Goal: Task Accomplishment & Management: Manage account settings

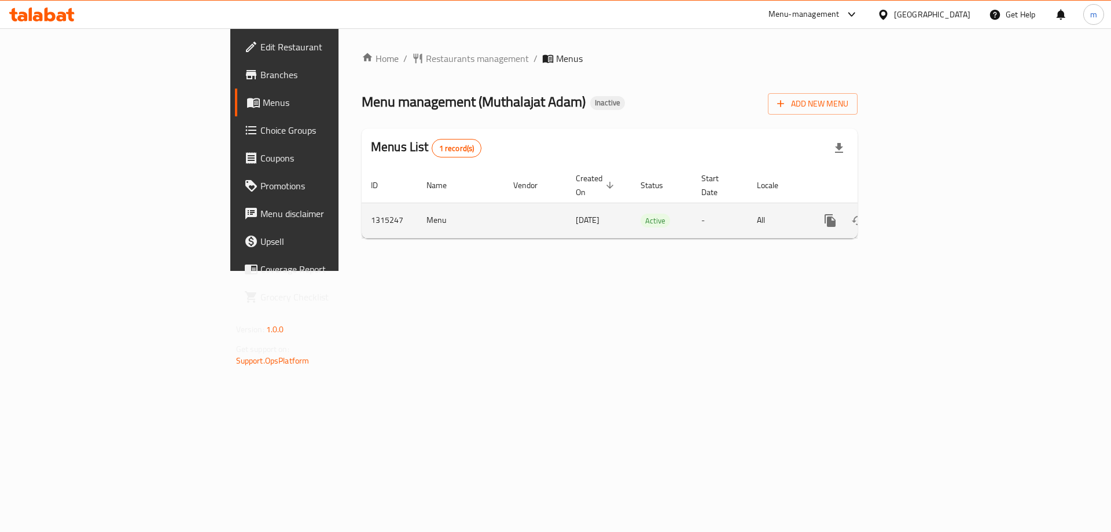
click at [919, 215] on icon "enhanced table" at bounding box center [913, 220] width 10 height 10
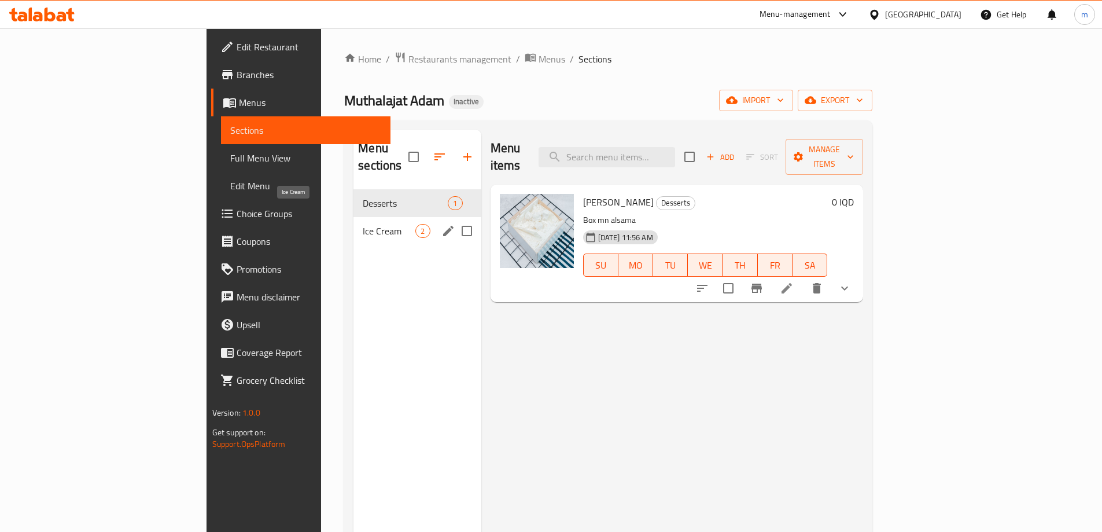
click at [363, 224] on span "Ice Cream" at bounding box center [389, 231] width 53 height 14
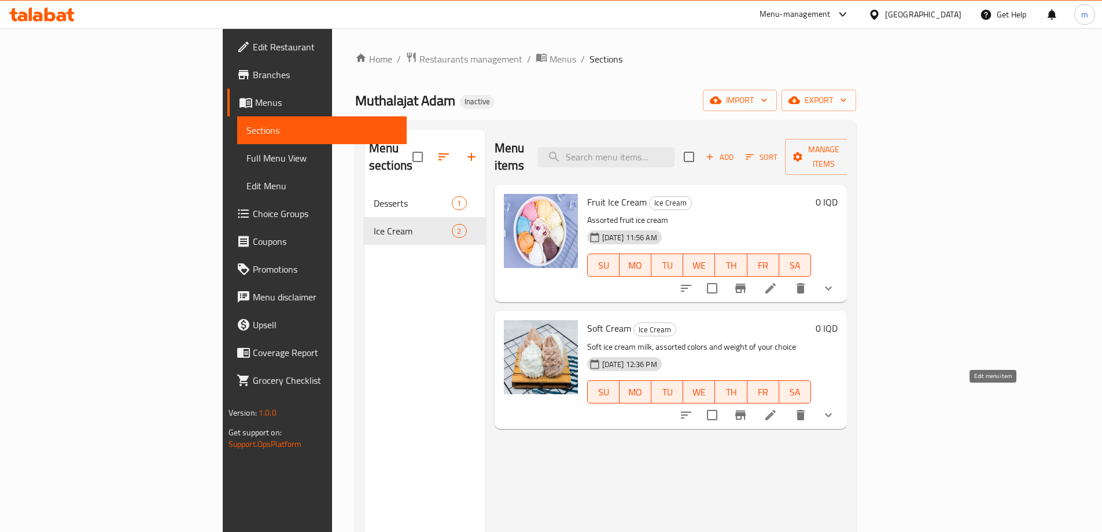
click at [778, 408] on icon at bounding box center [771, 415] width 14 height 14
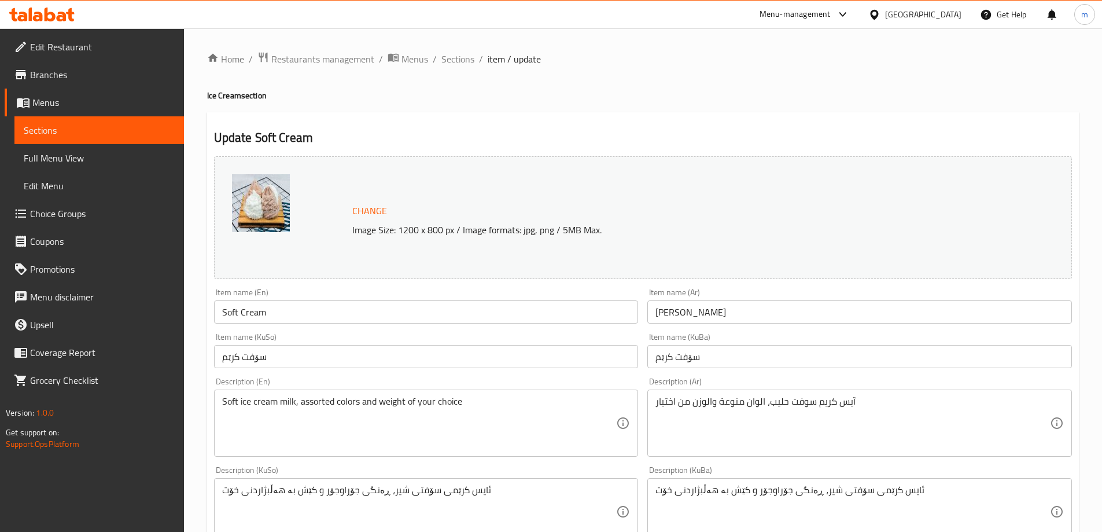
click at [45, 130] on span "Sections" at bounding box center [99, 130] width 151 height 14
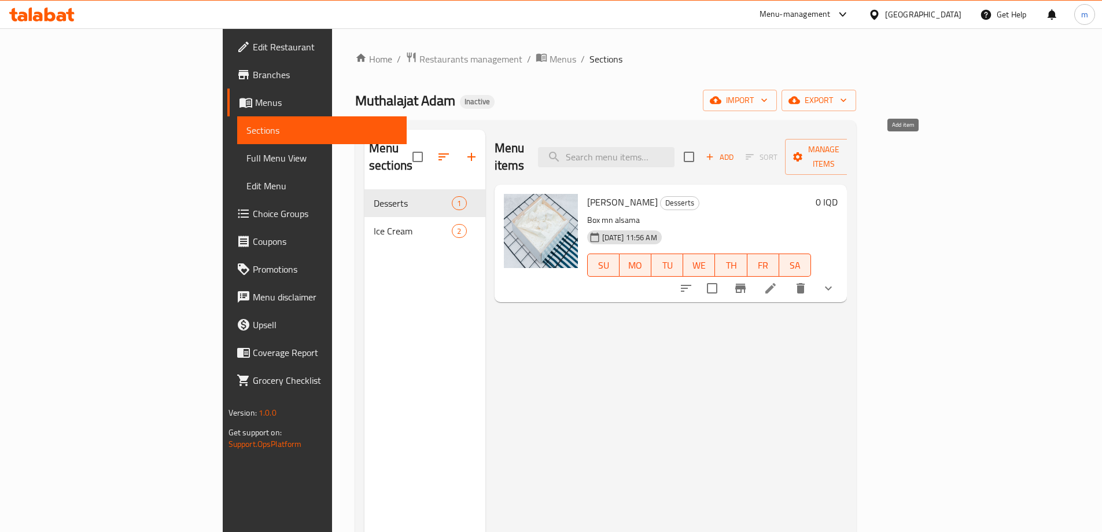
click at [713, 154] on icon "button" at bounding box center [710, 157] width 6 height 6
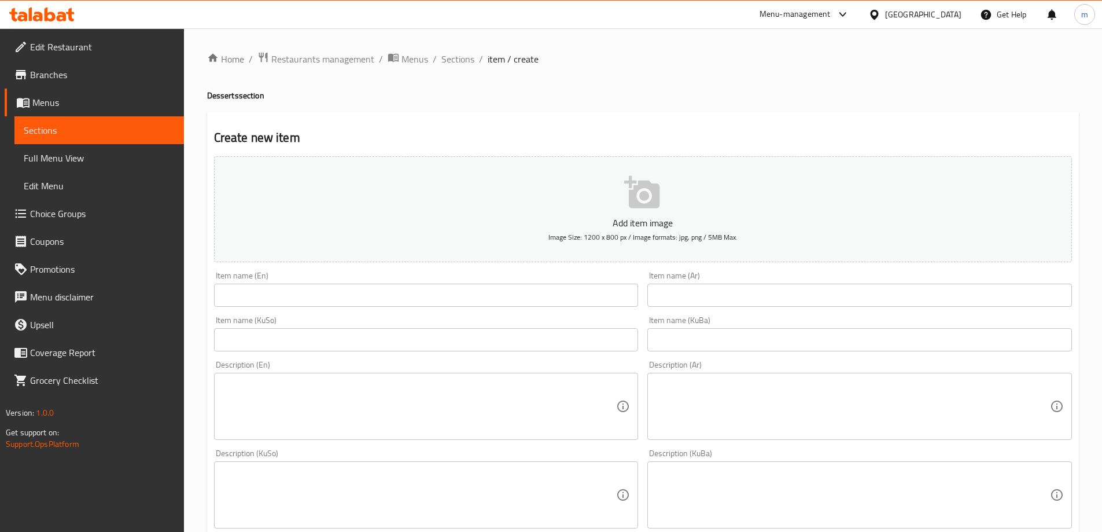
click at [78, 130] on span "Sections" at bounding box center [99, 130] width 151 height 14
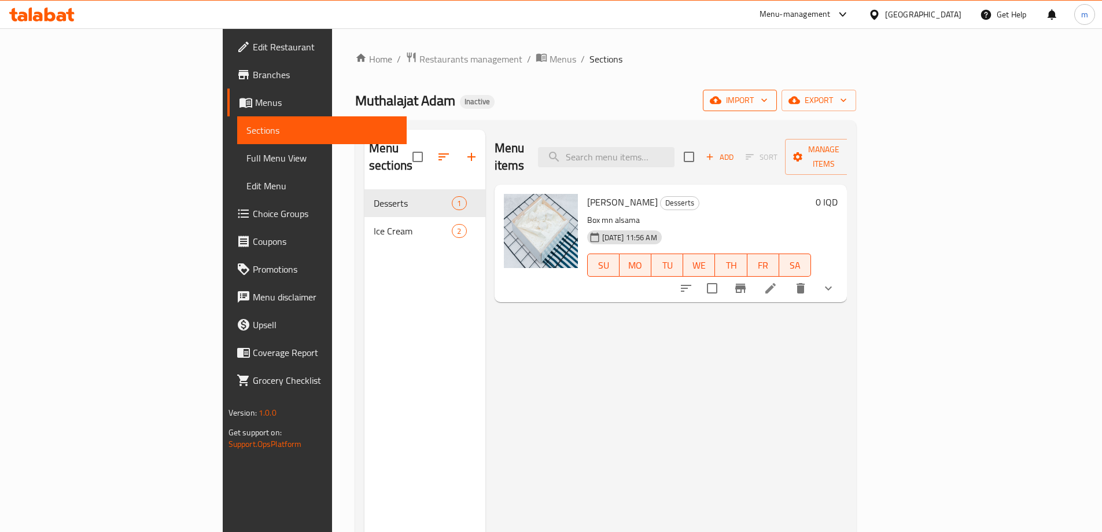
click at [768, 106] on span "import" at bounding box center [740, 100] width 56 height 14
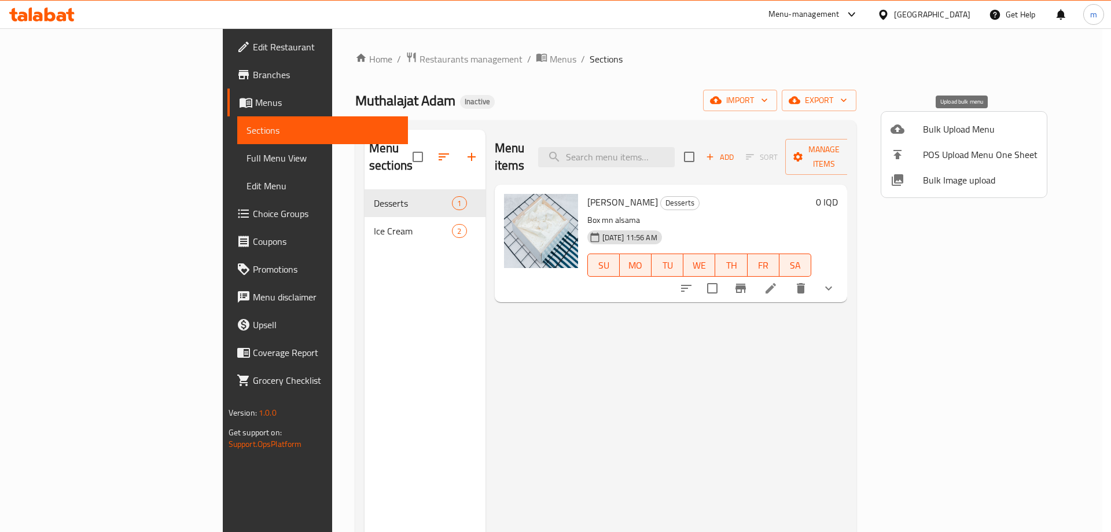
click at [970, 130] on span "Bulk Upload Menu" at bounding box center [980, 129] width 115 height 14
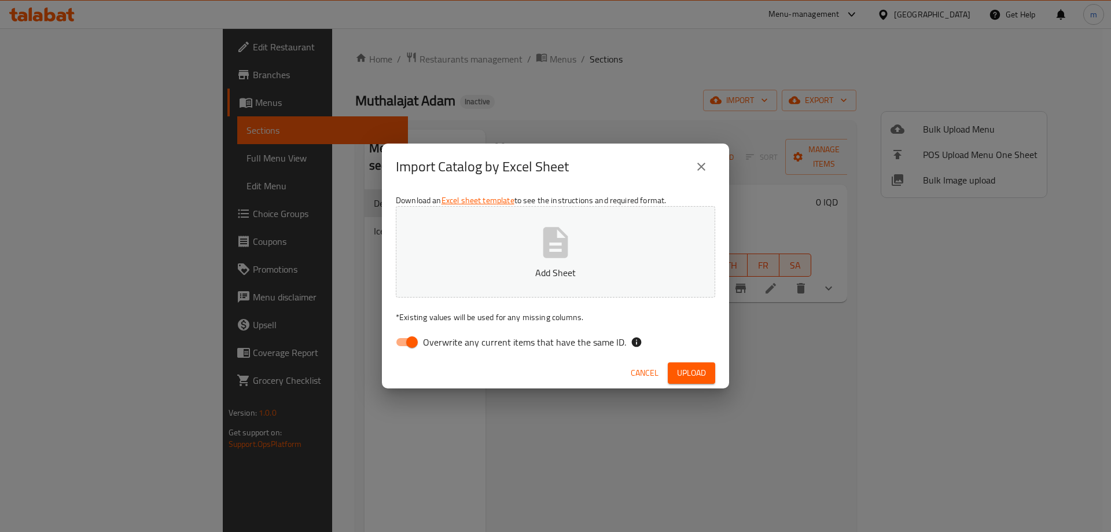
click at [410, 341] on input "Overwrite any current items that have the same ID." at bounding box center [412, 342] width 66 height 22
checkbox input "false"
click at [558, 259] on icon "button" at bounding box center [555, 242] width 37 height 37
click at [688, 372] on span "Upload" at bounding box center [691, 373] width 29 height 14
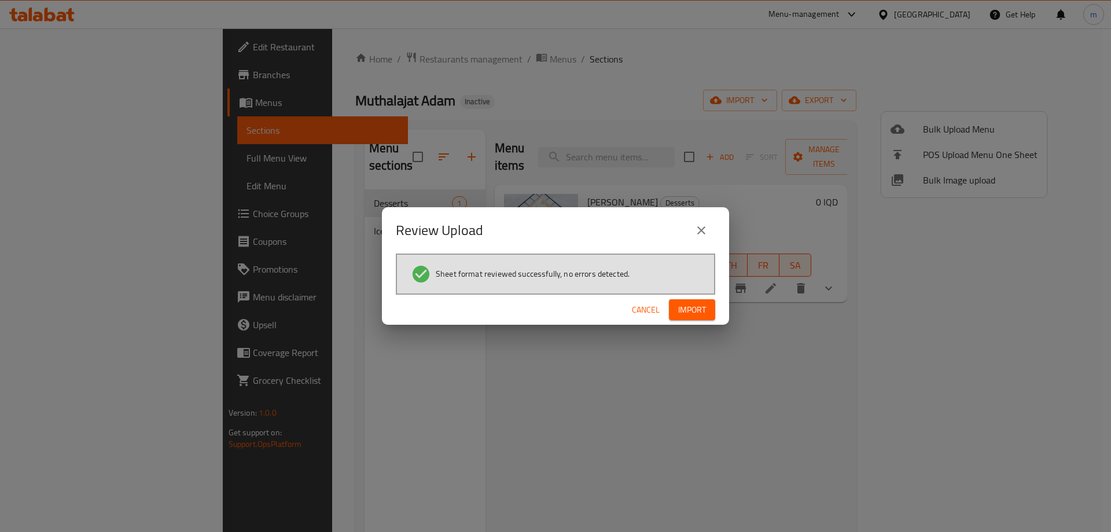
click at [712, 304] on button "Import" at bounding box center [692, 309] width 46 height 21
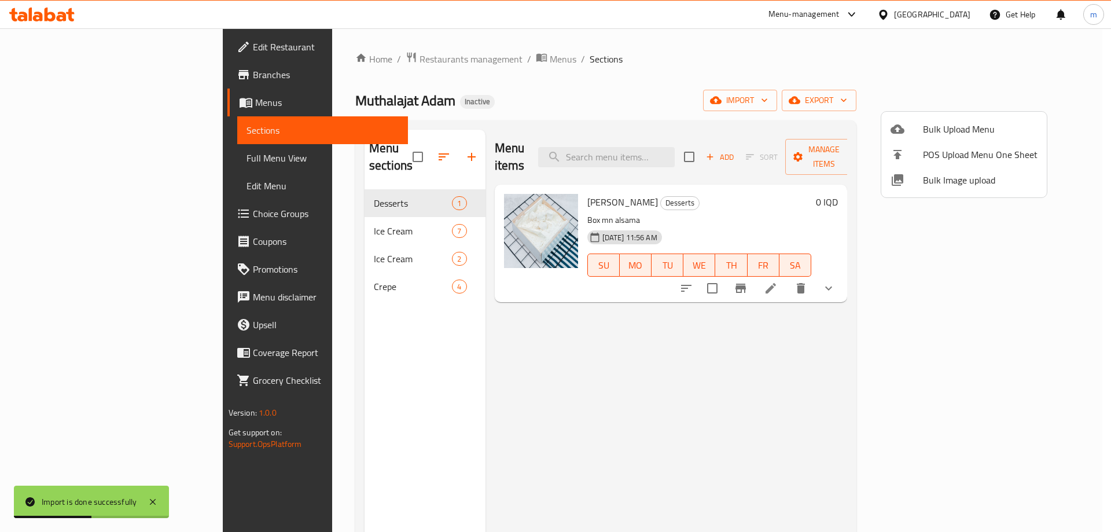
click at [82, 157] on div at bounding box center [555, 266] width 1111 height 532
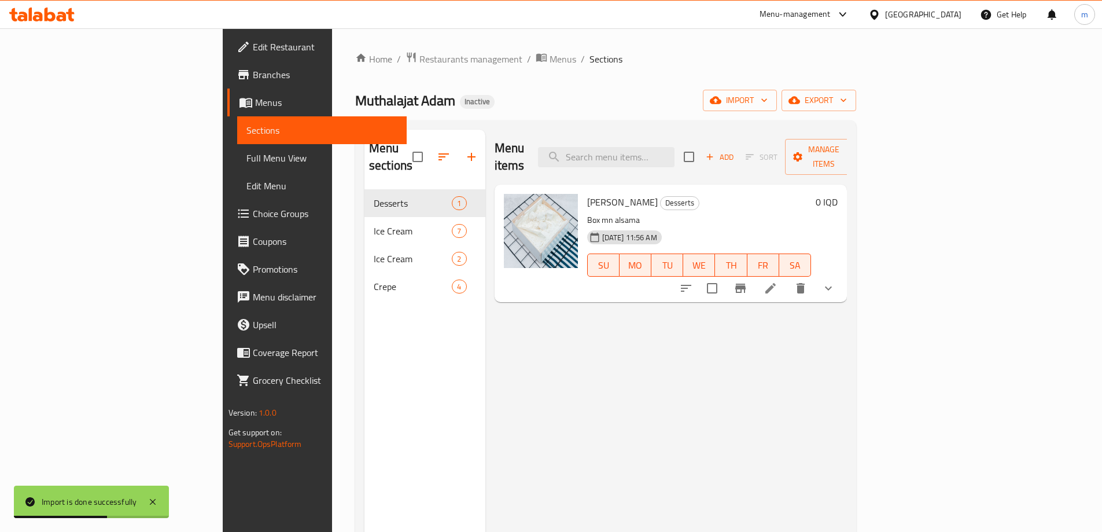
click at [246, 157] on span "Full Menu View" at bounding box center [321, 158] width 151 height 14
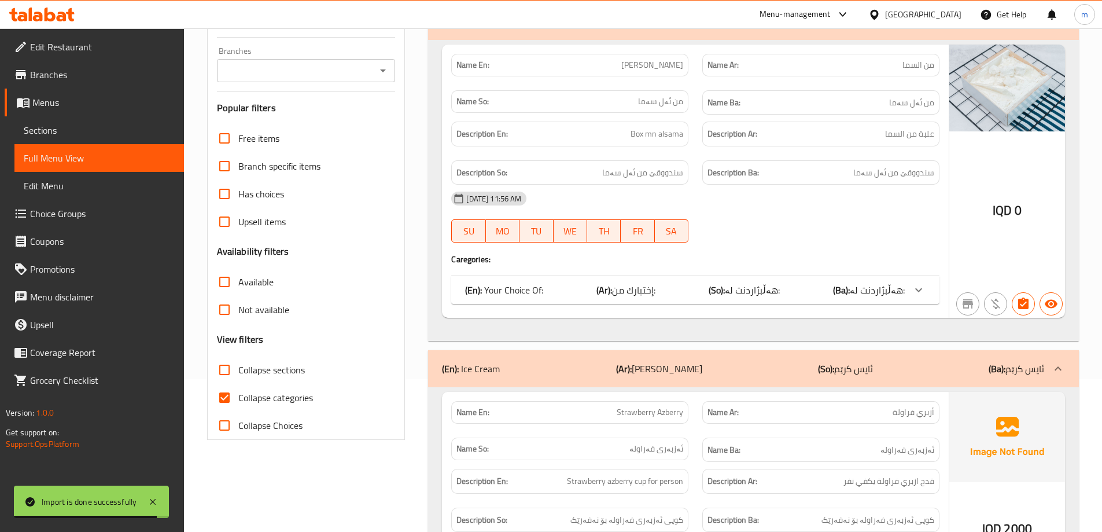
scroll to position [154, 0]
click at [224, 399] on input "Collapse categories" at bounding box center [225, 396] width 28 height 28
checkbox input "false"
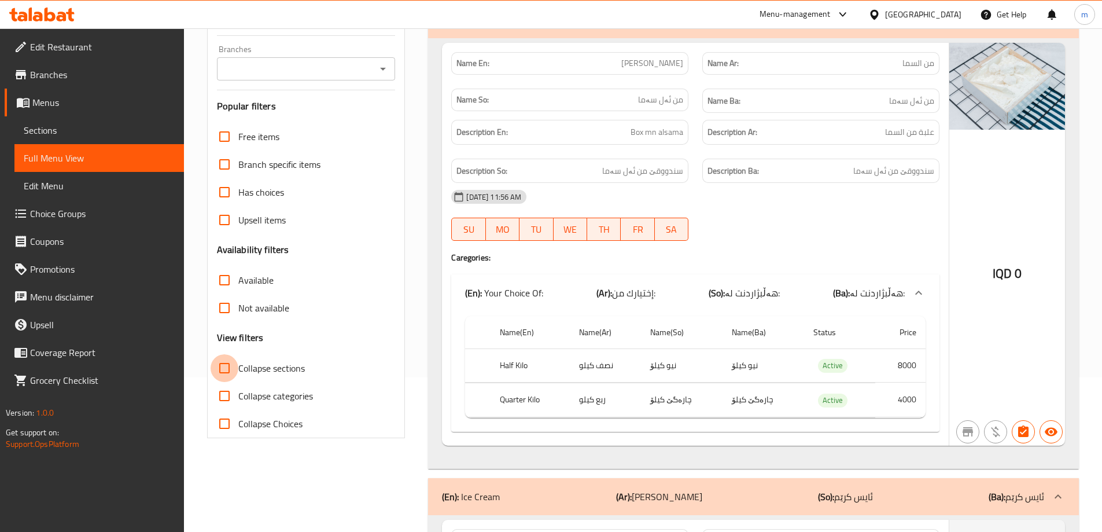
click at [228, 366] on input "Collapse sections" at bounding box center [225, 368] width 28 height 28
checkbox input "true"
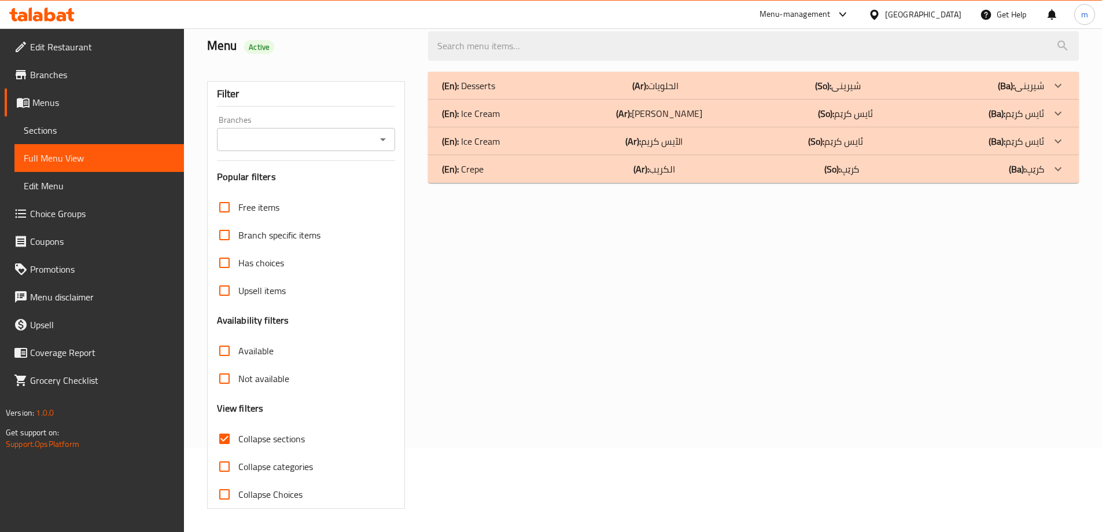
scroll to position [84, 0]
click at [551, 143] on div "(En): Ice Cream (Ar): الآيس كريم (So): ئایس کرێم (Ba): ئایس کرێم" at bounding box center [743, 141] width 602 height 14
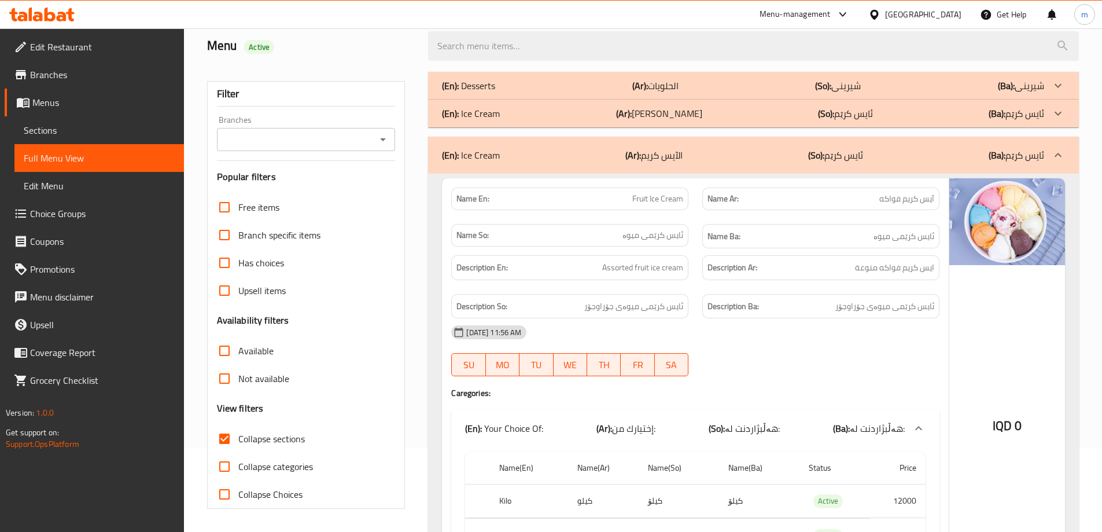
click at [551, 143] on div "(En): Ice Cream (Ar): الآيس كريم (So): ئایس کرێم (Ba): ئایس کرێم" at bounding box center [753, 155] width 651 height 37
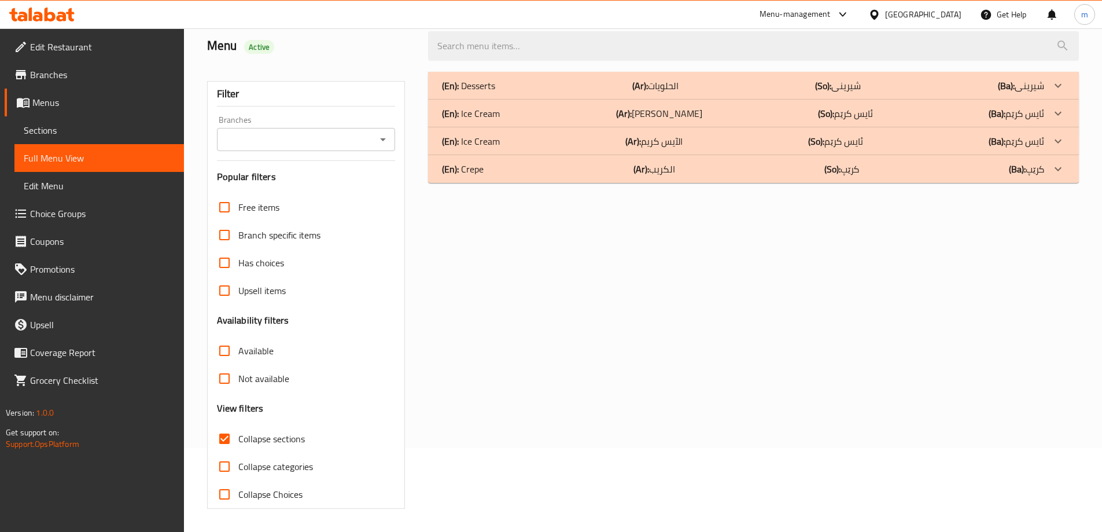
click at [581, 174] on div "(En): Crepe (Ar): الكريب (So): کرێپ (Ba): کرێپ" at bounding box center [743, 169] width 602 height 14
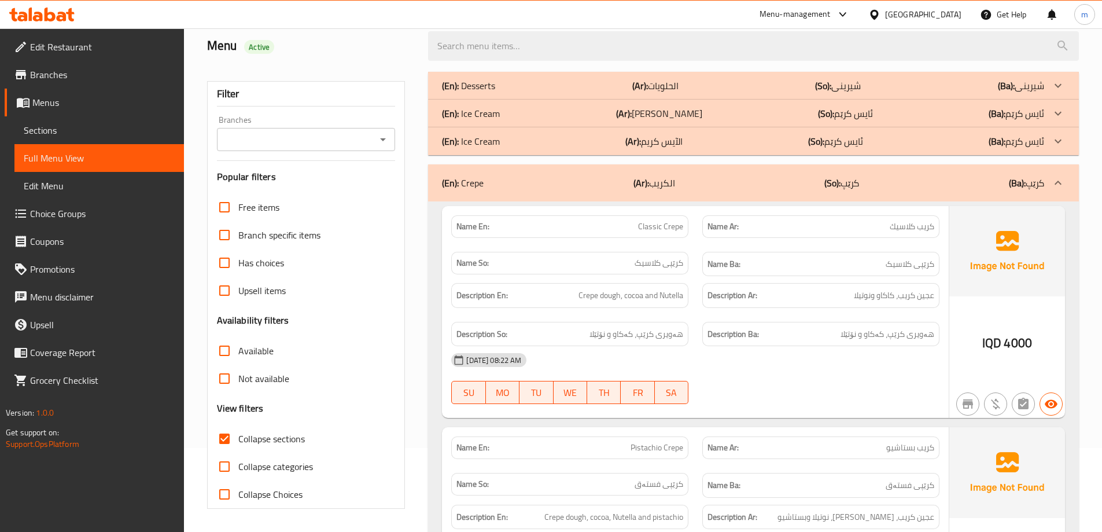
click at [637, 193] on div "(En): Crepe (Ar): الكريب (So): کرێپ (Ba): کرێپ" at bounding box center [753, 182] width 651 height 37
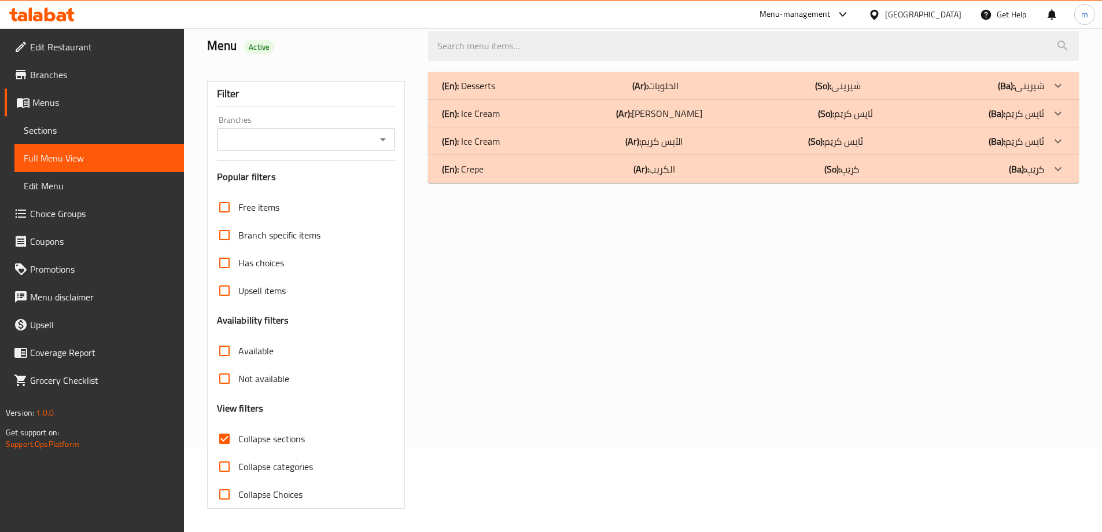
click at [622, 166] on div "(En): Crepe (Ar): الكريب (So): کرێپ (Ba): کرێپ" at bounding box center [743, 169] width 602 height 14
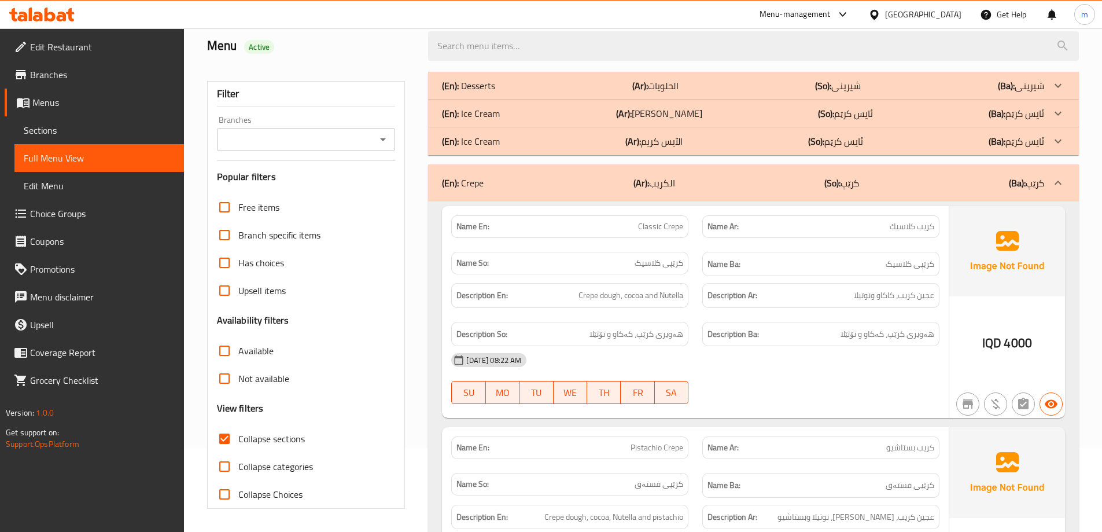
click at [622, 115] on div "(En): Ice Cream (Ar): الايس كريم (So): ئایس کرێم (Ba): ئایس کرێم" at bounding box center [743, 113] width 602 height 14
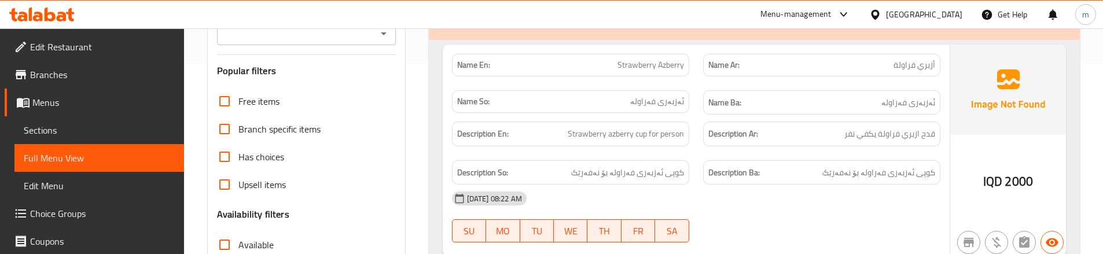
scroll to position [161, 0]
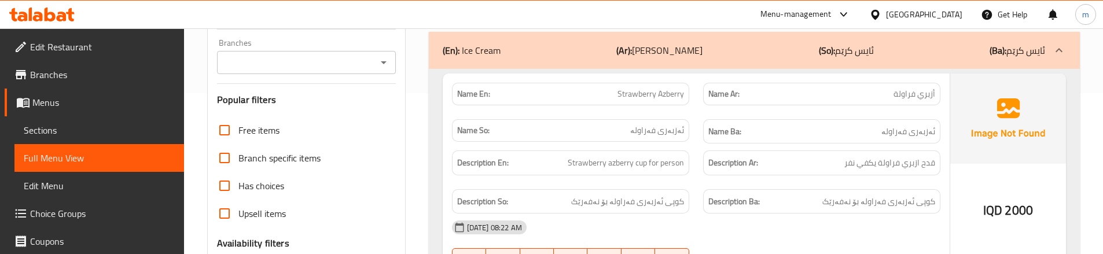
click at [71, 142] on link "Sections" at bounding box center [99, 130] width 170 height 28
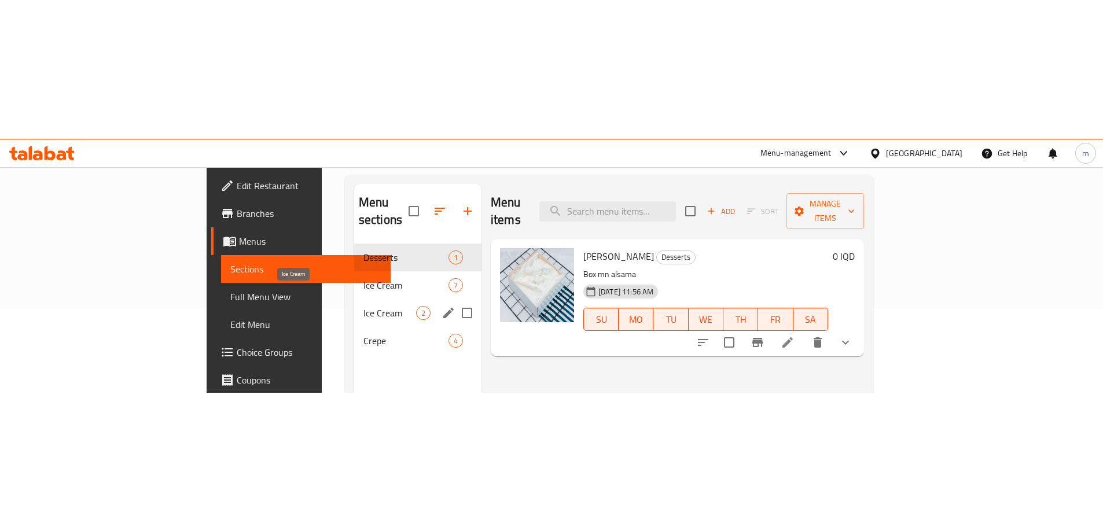
scroll to position [84, 0]
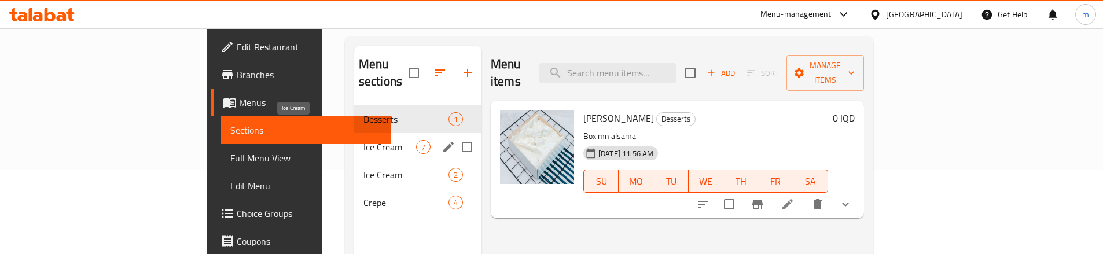
click at [363, 140] on span "Ice Cream" at bounding box center [389, 147] width 53 height 14
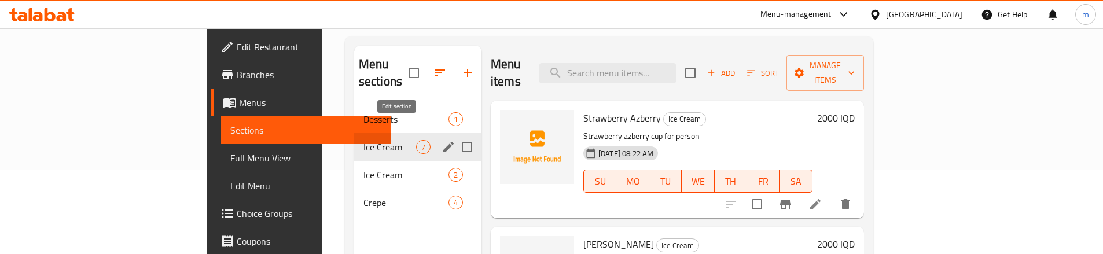
click at [441, 140] on icon "edit" at bounding box center [448, 147] width 14 height 14
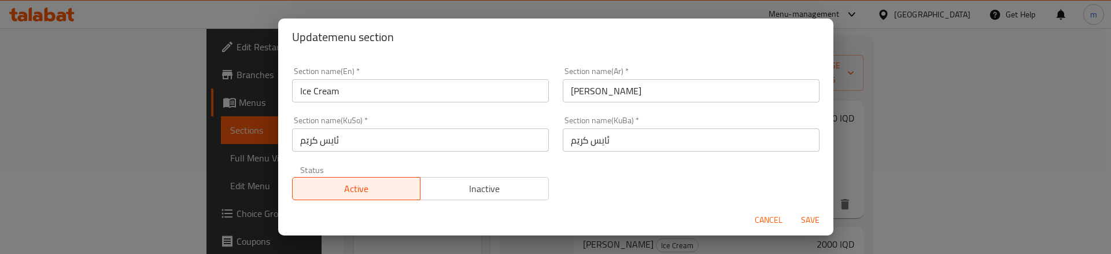
click at [426, 101] on input "Ice Cream" at bounding box center [420, 90] width 257 height 23
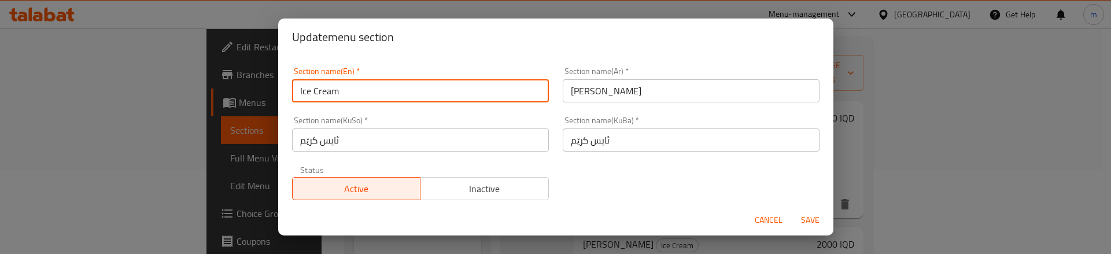
click at [426, 98] on input "Ice Cream" at bounding box center [420, 90] width 257 height 23
click at [756, 209] on div "Cancel Save" at bounding box center [555, 220] width 555 height 31
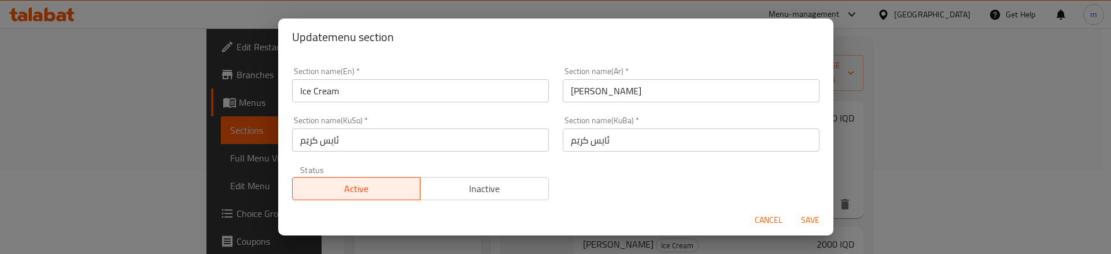
click at [749, 221] on div "Cancel Save" at bounding box center [555, 220] width 555 height 31
click at [758, 220] on span "Cancel" at bounding box center [769, 220] width 28 height 14
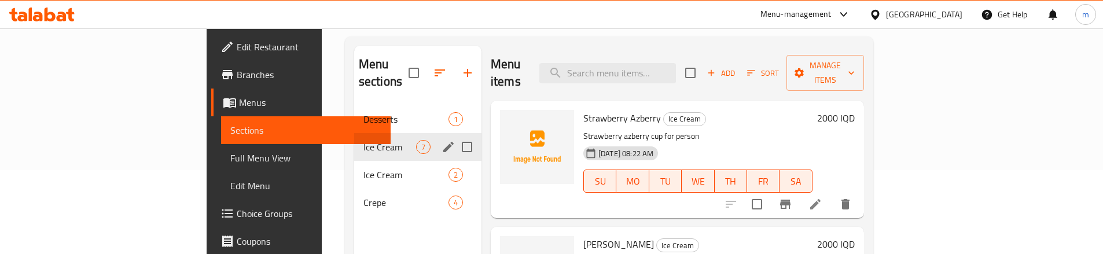
click at [441, 140] on icon "edit" at bounding box center [448, 147] width 14 height 14
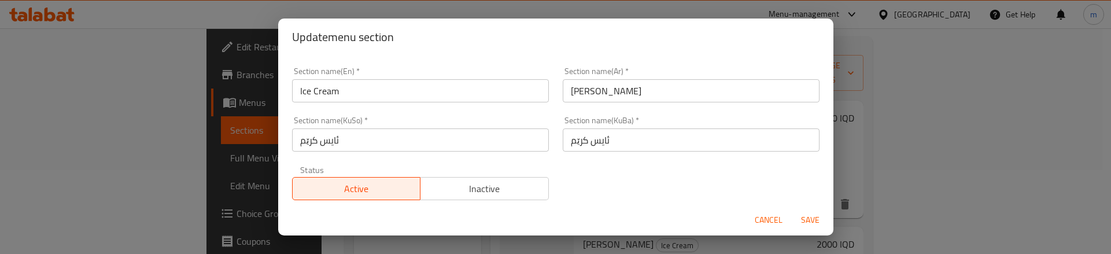
click at [366, 105] on div "Section name(En)   * Ice Cream Section name(En) *" at bounding box center [420, 84] width 271 height 49
click at [368, 99] on input "Ice Cream" at bounding box center [420, 90] width 257 height 23
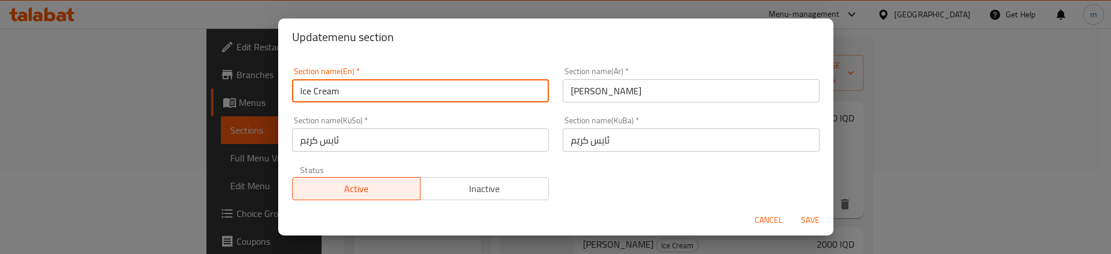
click at [368, 99] on input "Ice Cream" at bounding box center [420, 90] width 257 height 23
type input "آ"
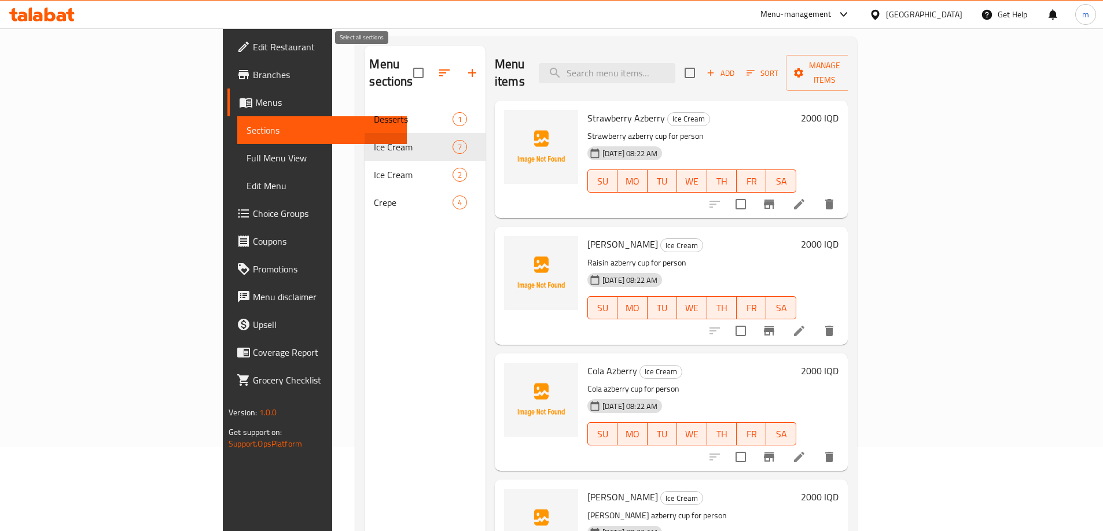
click at [406, 62] on input "checkbox" at bounding box center [418, 73] width 24 height 24
checkbox input "true"
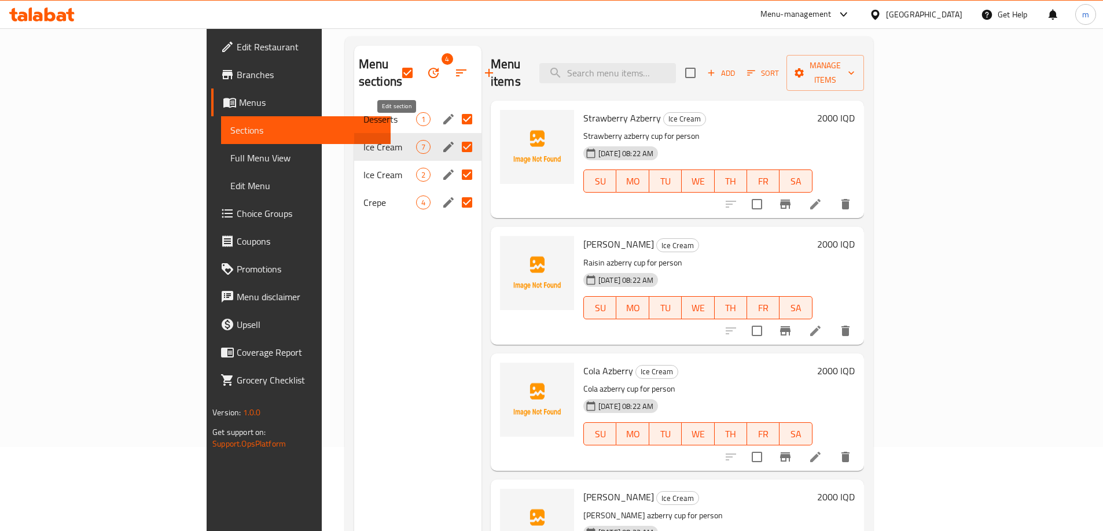
click at [441, 140] on icon "edit" at bounding box center [448, 147] width 14 height 14
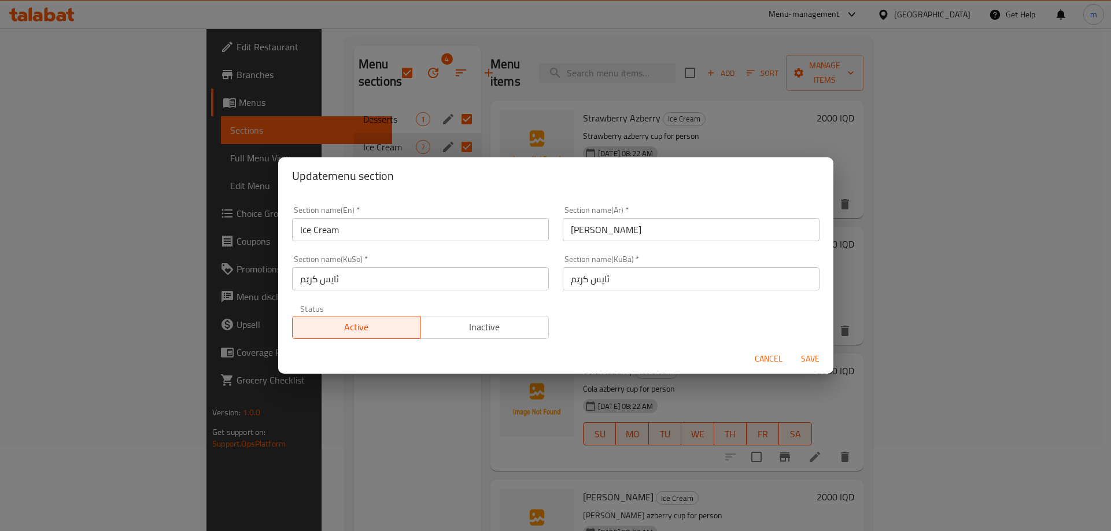
click at [609, 271] on input "ئایس کرێم" at bounding box center [691, 278] width 257 height 23
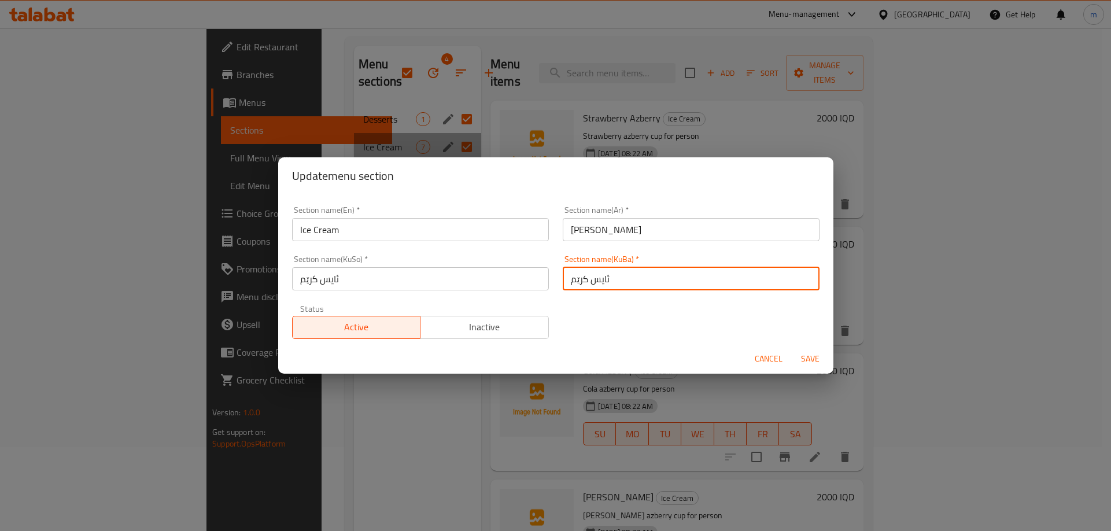
click at [609, 271] on input "ئایس کرێم" at bounding box center [691, 278] width 257 height 23
paste input "ەزبەری"
type input "ئەزبەری"
click at [521, 282] on input "ئایس کرێم" at bounding box center [420, 278] width 257 height 23
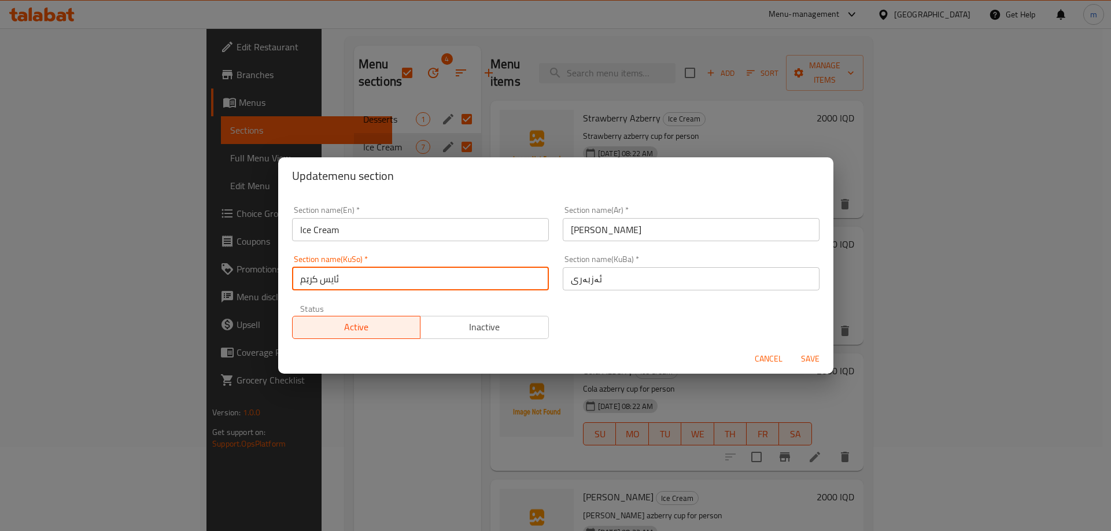
paste input "ئەزبەری"
paste input "text"
type input "ئەزبەری"
click at [592, 229] on input "[PERSON_NAME]" at bounding box center [691, 229] width 257 height 23
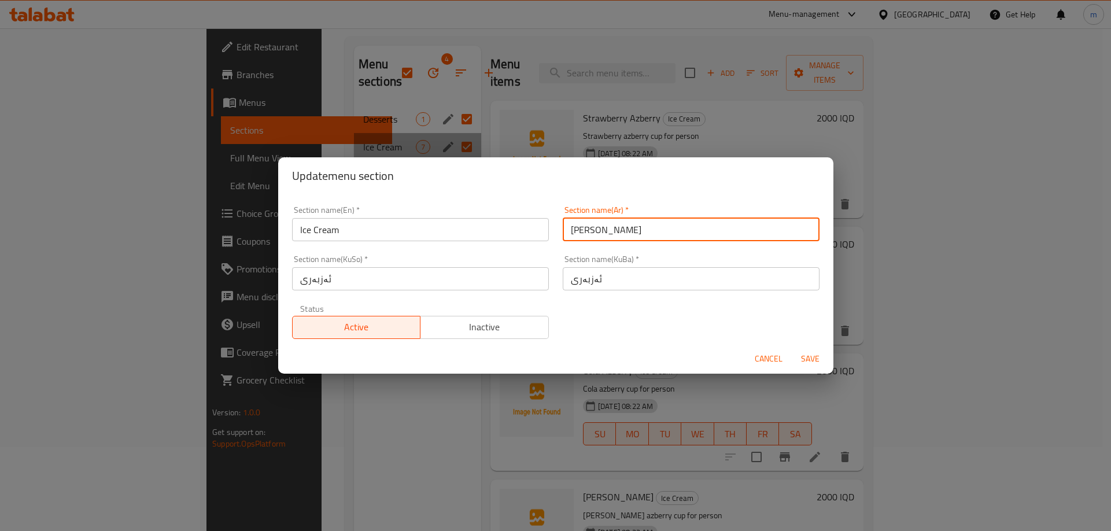
click at [592, 229] on input "[PERSON_NAME]" at bounding box center [691, 229] width 257 height 23
paste input "زبري"
type input "أزبري"
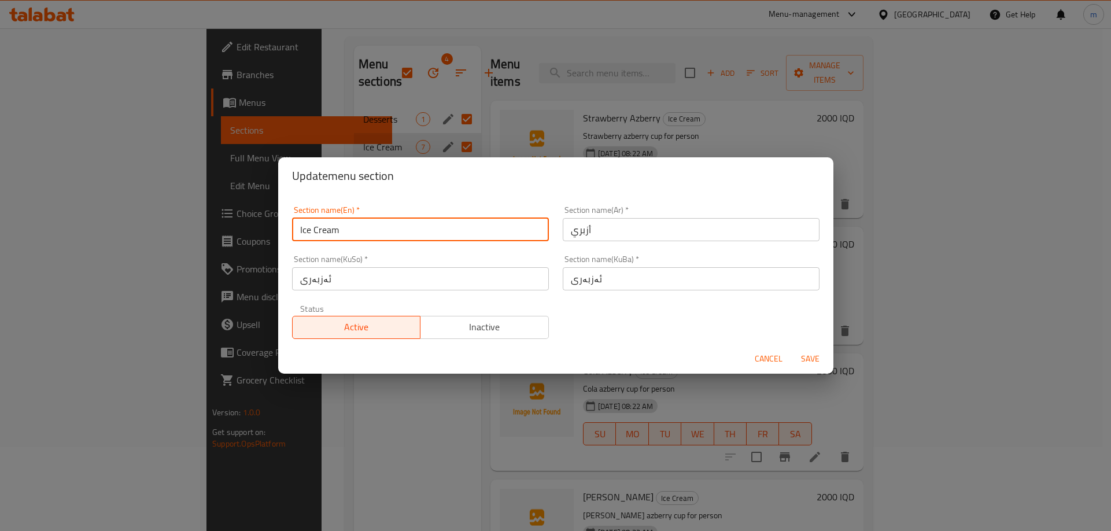
click at [433, 223] on input "Ice Cream" at bounding box center [420, 229] width 257 height 23
paste input "Azberry/Slush"
click at [345, 231] on input "Azberry/Slush" at bounding box center [420, 229] width 257 height 23
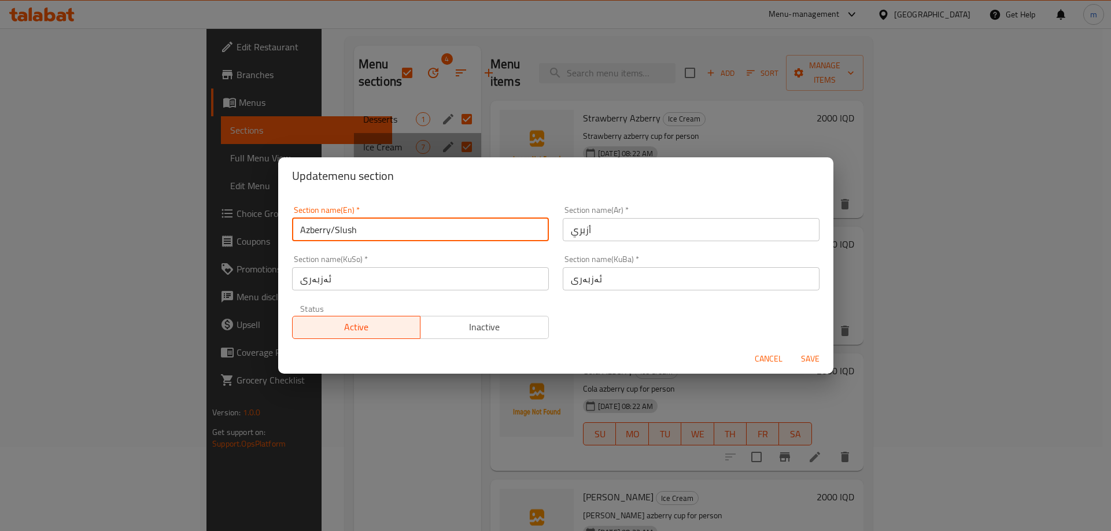
click at [345, 231] on input "Azberry/Slush" at bounding box center [420, 229] width 257 height 23
type input "Azberry"
click at [633, 318] on div "Section name(En)   * Azberry Section name(En) * Section name(Ar)   * أزبري Sect…" at bounding box center [555, 272] width 541 height 147
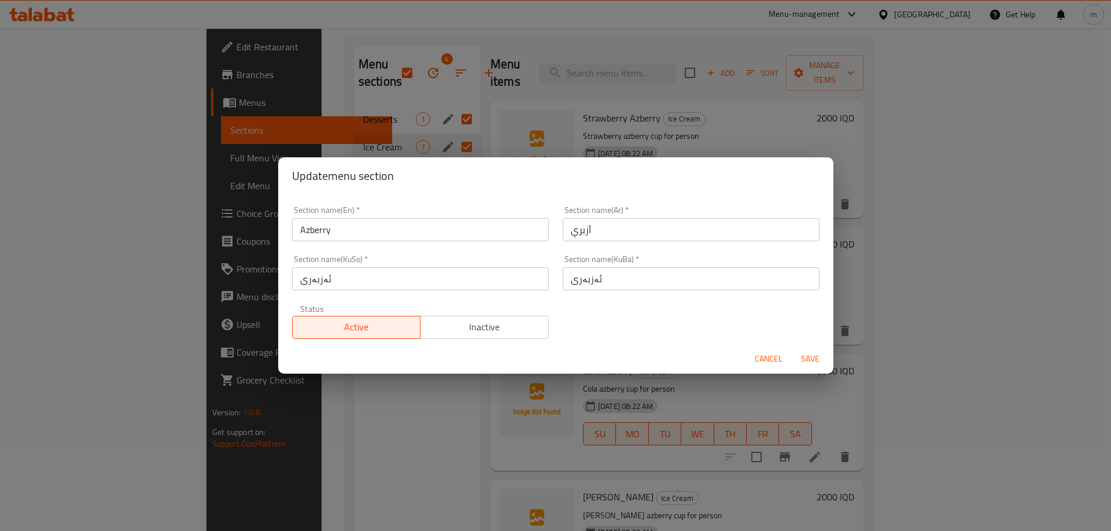
click at [810, 353] on span "Save" at bounding box center [811, 359] width 28 height 14
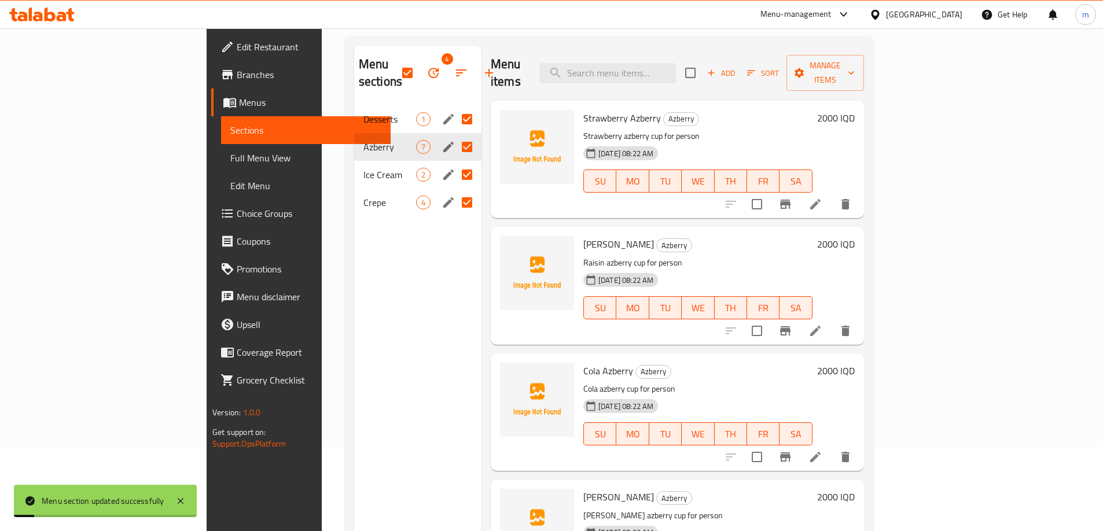
click at [230, 160] on span "Full Menu View" at bounding box center [305, 158] width 151 height 14
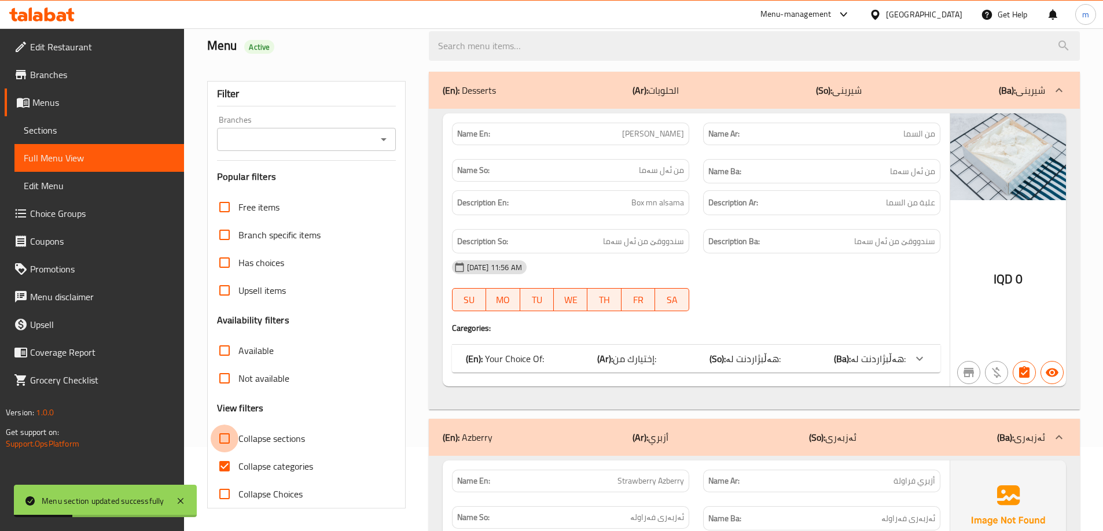
click at [226, 447] on input "Collapse sections" at bounding box center [225, 439] width 28 height 28
checkbox input "true"
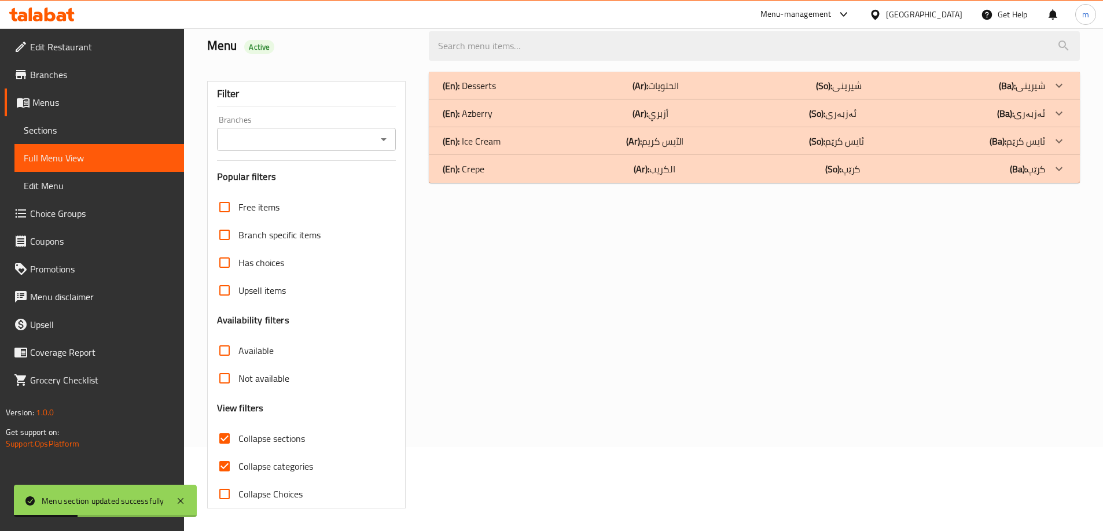
click at [224, 465] on input "Collapse categories" at bounding box center [225, 466] width 28 height 28
checkbox input "false"
click at [495, 178] on div "(En): Crepe (Ar): الكريب (So): کرێپ (Ba): کرێپ" at bounding box center [754, 169] width 651 height 28
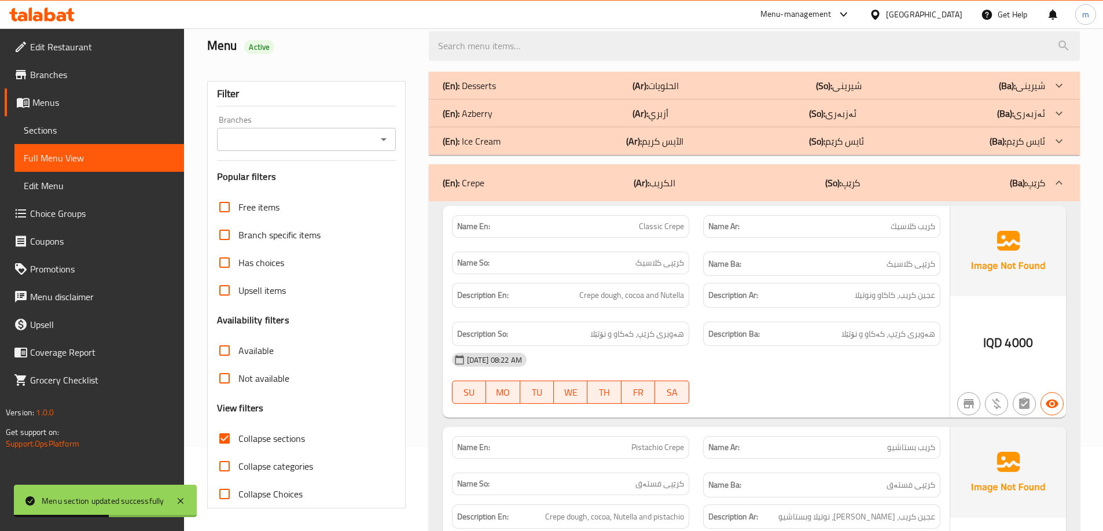
click at [502, 116] on div "(En): Azberry (Ar): أزبري (So): ئەزبەری (Ba): ئەزبەری" at bounding box center [744, 113] width 602 height 14
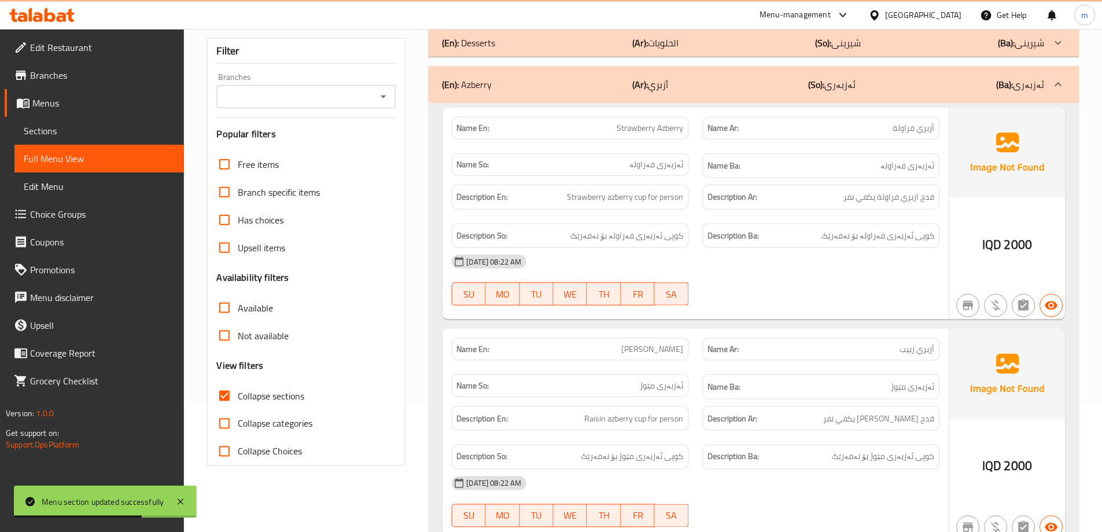
scroll to position [161, 0]
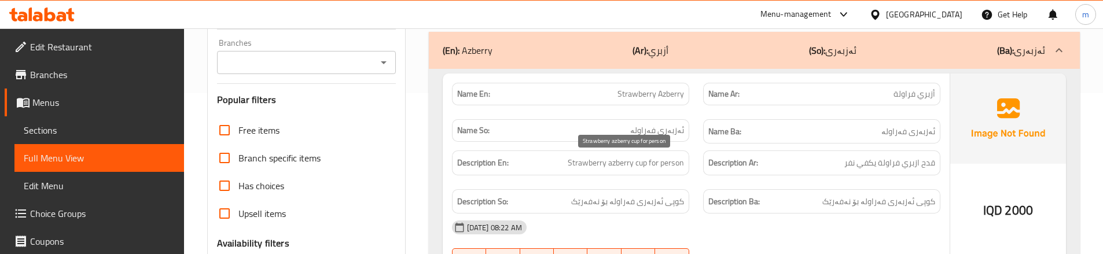
click at [668, 167] on span "Strawberry azberry cup for person" at bounding box center [626, 163] width 116 height 14
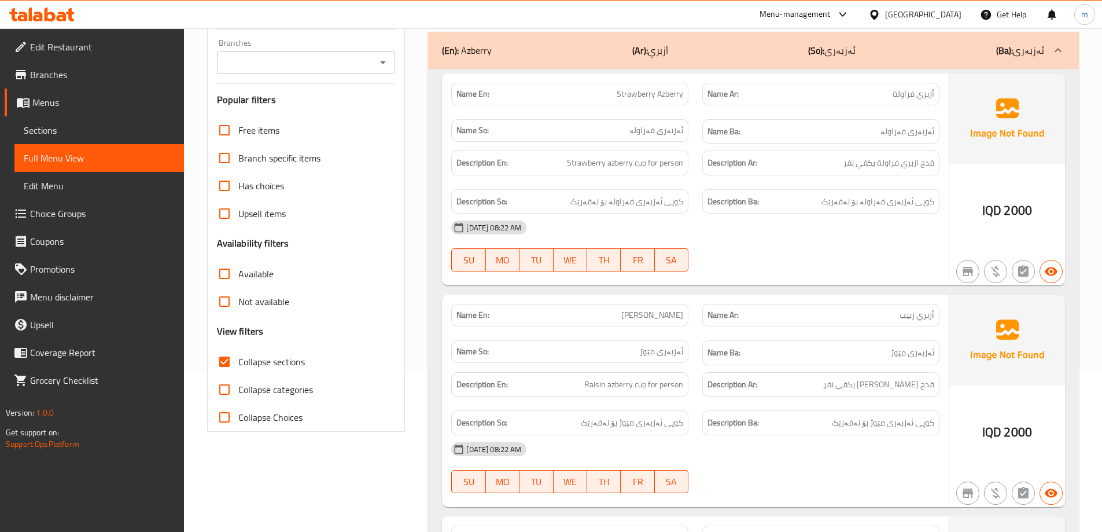
click at [65, 134] on span "Sections" at bounding box center [99, 130] width 151 height 14
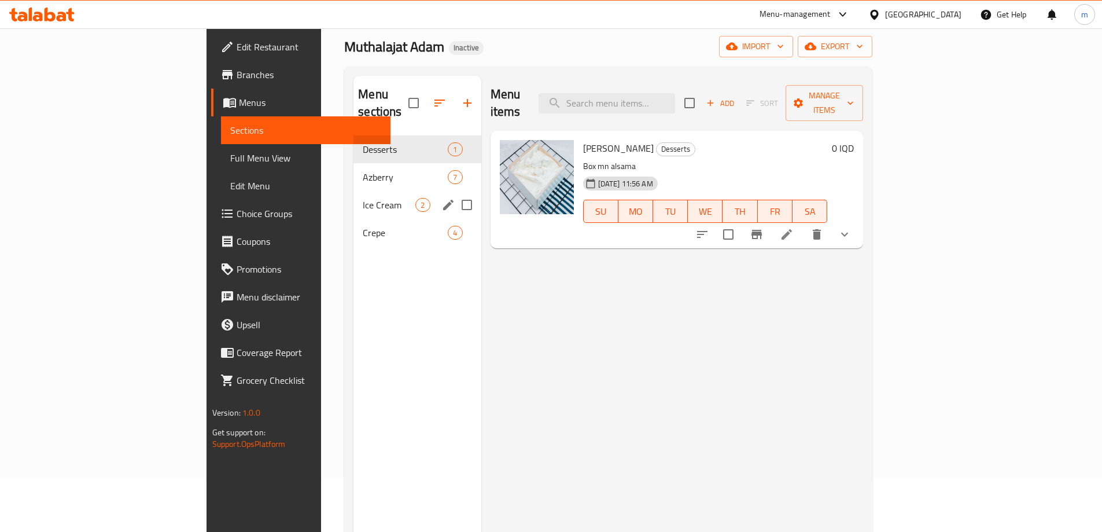
scroll to position [45, 0]
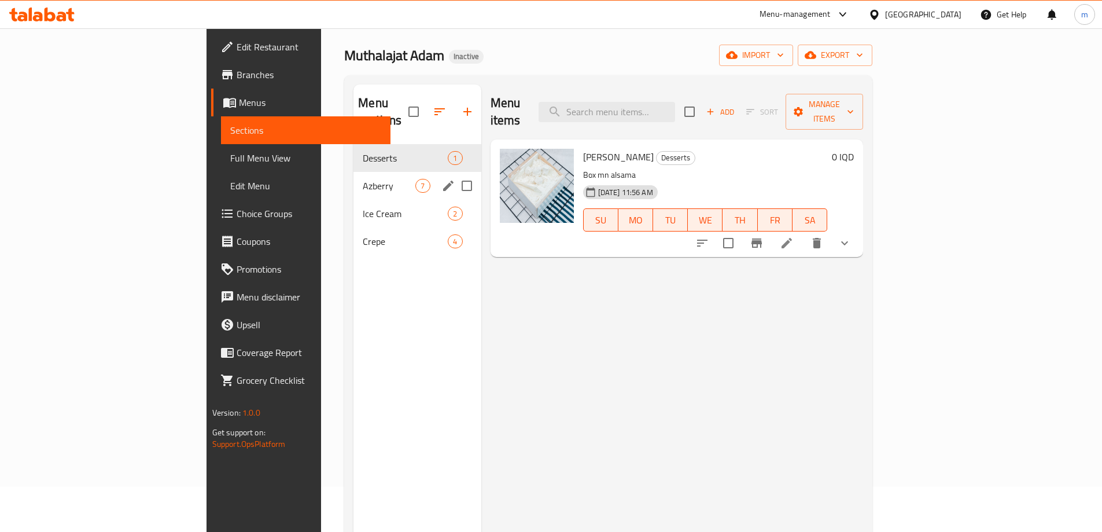
click at [353, 176] on div "Azberry 7" at bounding box center [416, 186] width 127 height 28
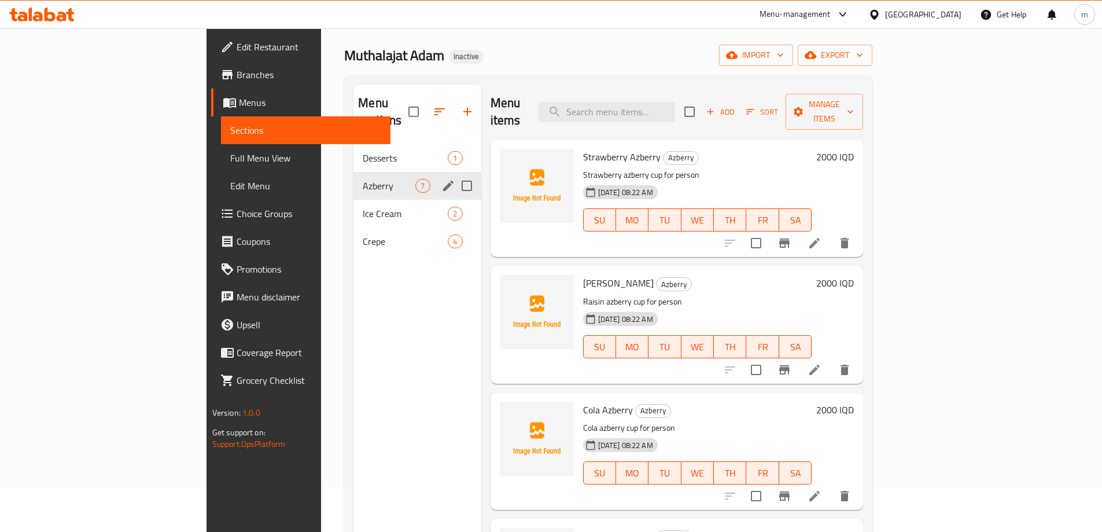
click at [455, 174] on input "Menu sections" at bounding box center [467, 186] width 24 height 24
checkbox input "true"
click at [353, 235] on div "Crepe 4" at bounding box center [416, 241] width 127 height 28
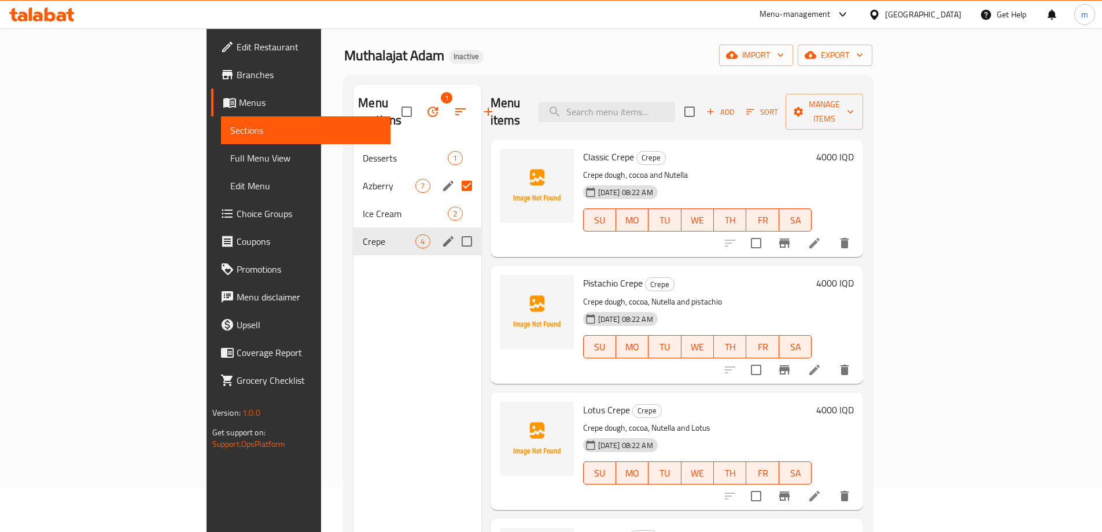
click at [455, 229] on input "Menu sections" at bounding box center [467, 241] width 24 height 24
checkbox input "true"
click at [426, 108] on icon "button" at bounding box center [433, 112] width 14 height 14
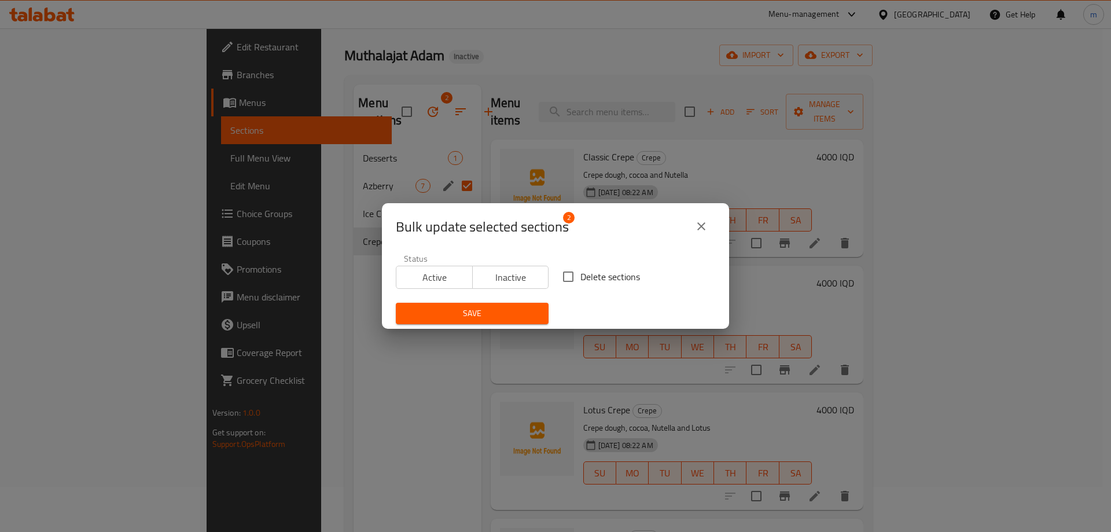
click at [595, 270] on span "Delete sections" at bounding box center [610, 277] width 60 height 14
click at [580, 269] on input "Delete sections" at bounding box center [568, 276] width 24 height 24
checkbox input "true"
click at [513, 305] on button "Save" at bounding box center [472, 313] width 153 height 21
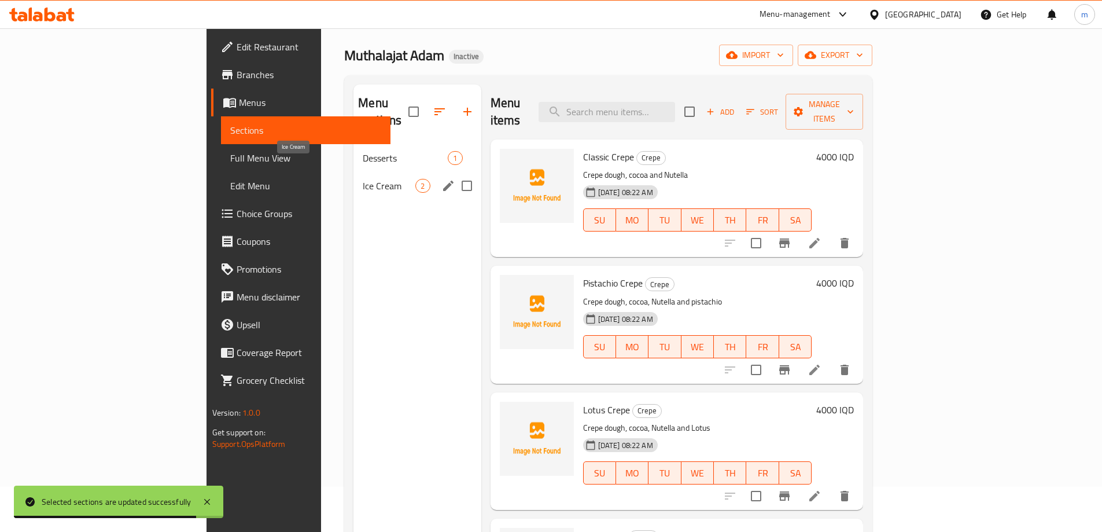
click at [363, 179] on span "Ice Cream" at bounding box center [389, 186] width 53 height 14
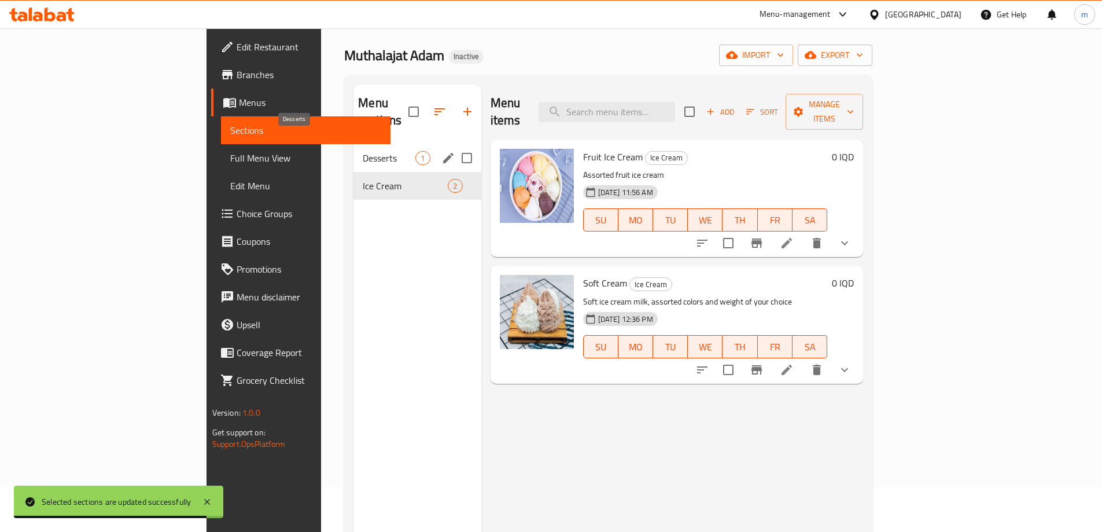
click at [363, 151] on span "Desserts" at bounding box center [389, 158] width 53 height 14
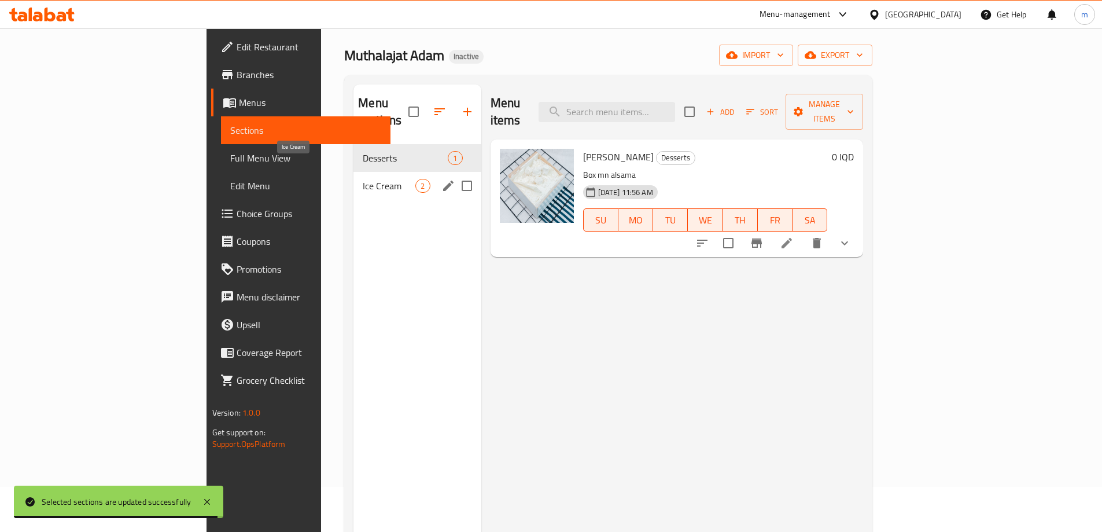
click at [363, 179] on span "Ice Cream" at bounding box center [389, 186] width 53 height 14
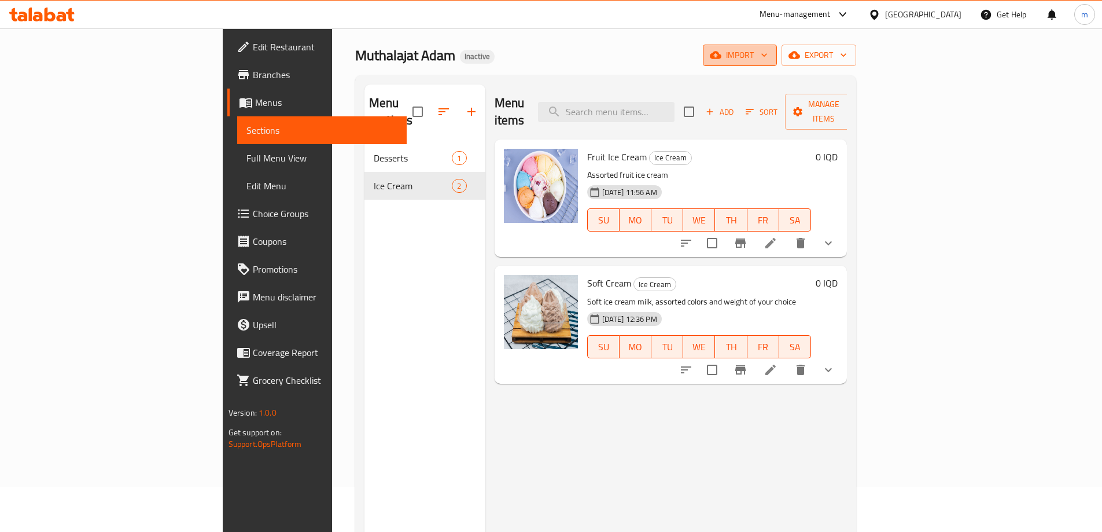
click at [768, 56] on span "import" at bounding box center [740, 55] width 56 height 14
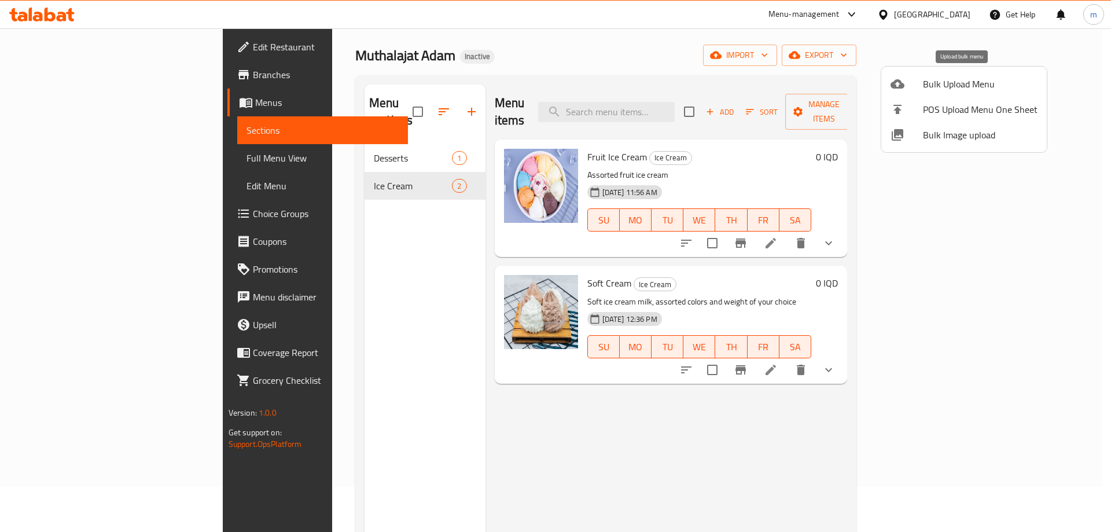
click at [945, 87] on span "Bulk Upload Menu" at bounding box center [980, 84] width 115 height 14
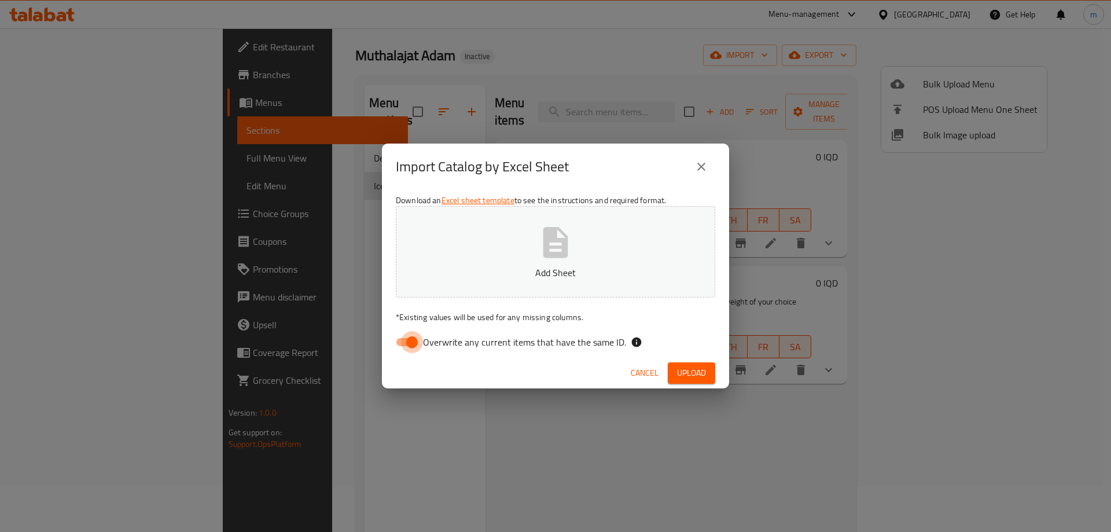
click at [409, 345] on input "Overwrite any current items that have the same ID." at bounding box center [412, 342] width 66 height 22
checkbox input "false"
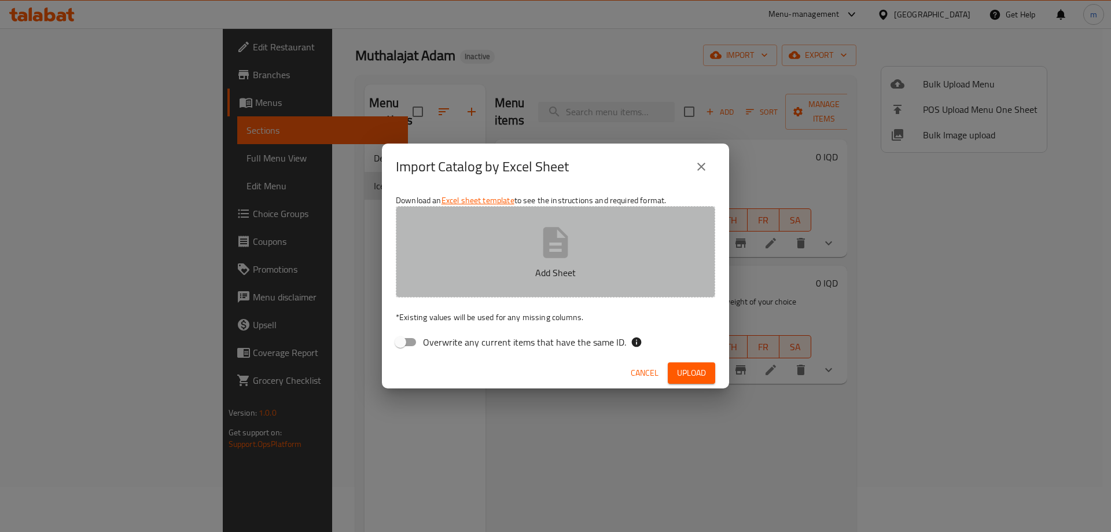
click at [536, 282] on button "Add Sheet" at bounding box center [555, 251] width 319 height 91
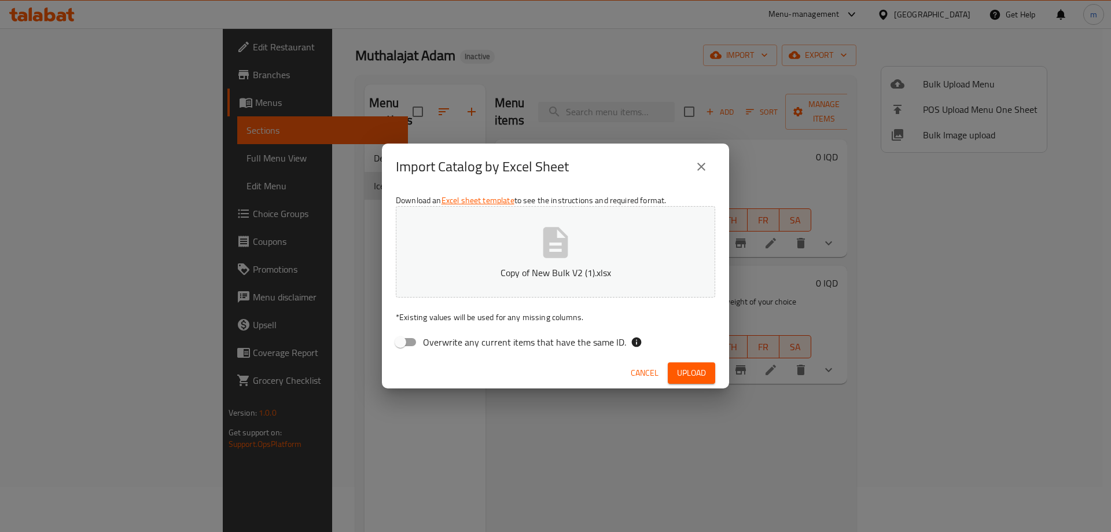
click at [711, 374] on button "Upload" at bounding box center [691, 372] width 47 height 21
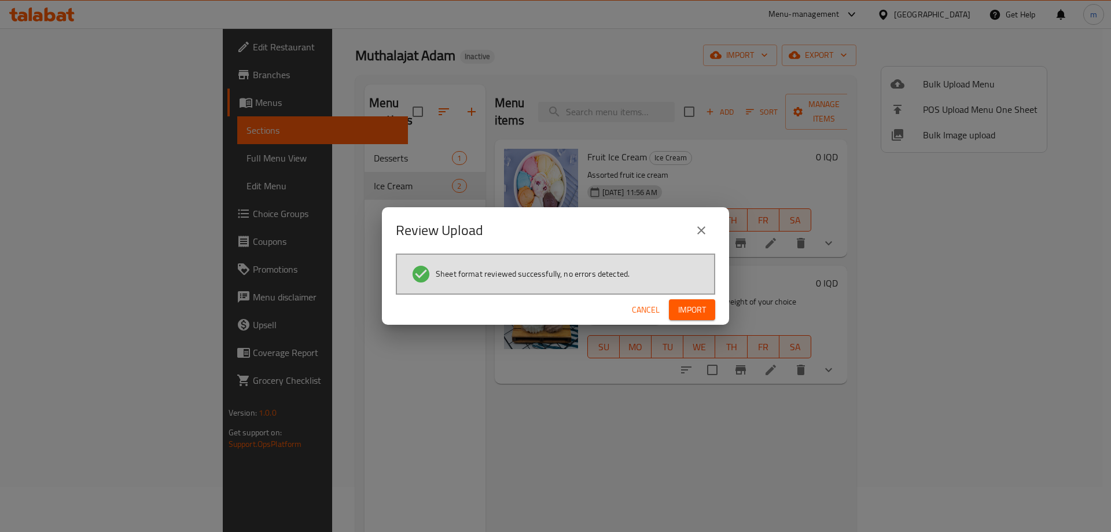
click at [682, 300] on button "Import" at bounding box center [692, 309] width 46 height 21
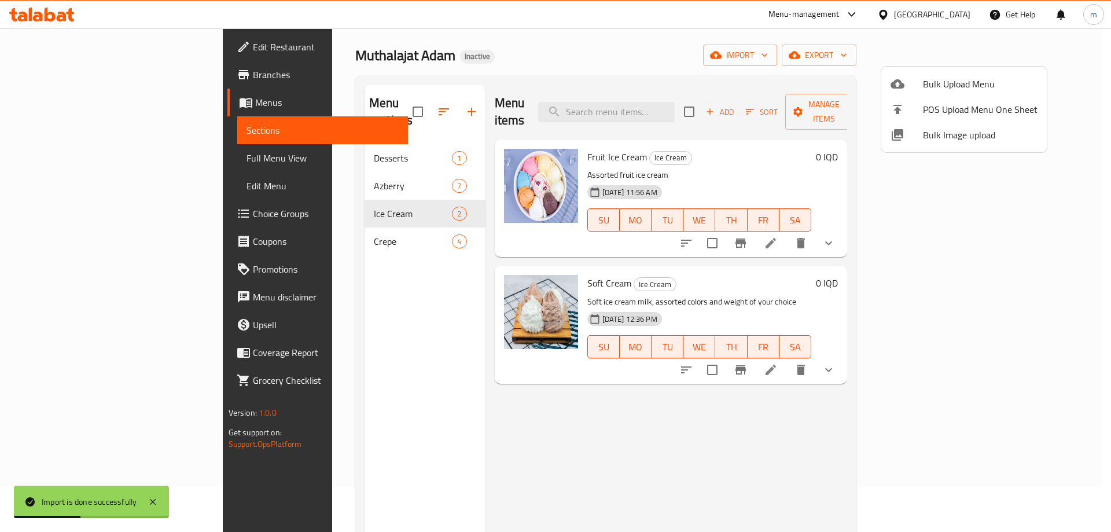
click at [75, 154] on div at bounding box center [555, 266] width 1111 height 532
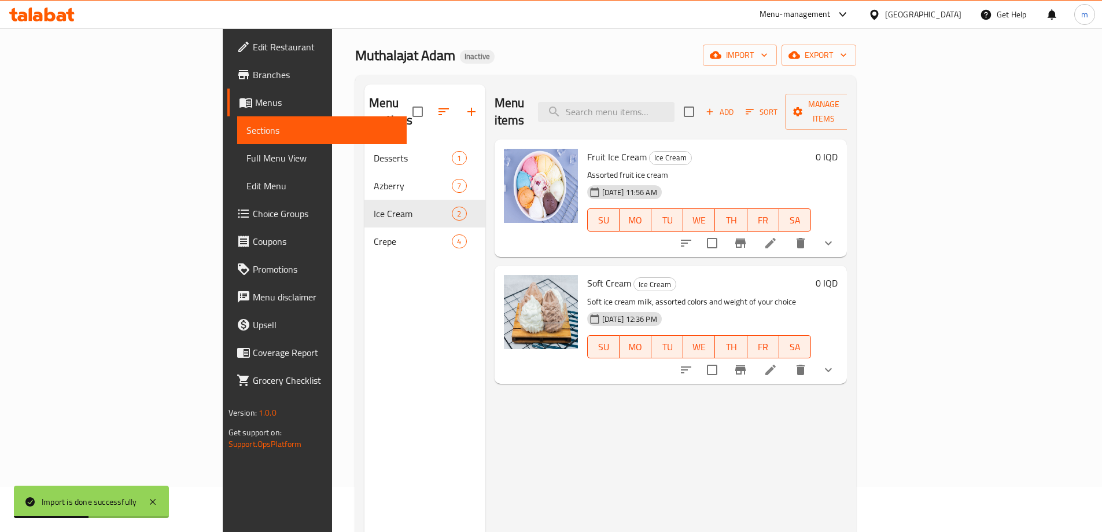
click at [246, 154] on span "Full Menu View" at bounding box center [321, 158] width 151 height 14
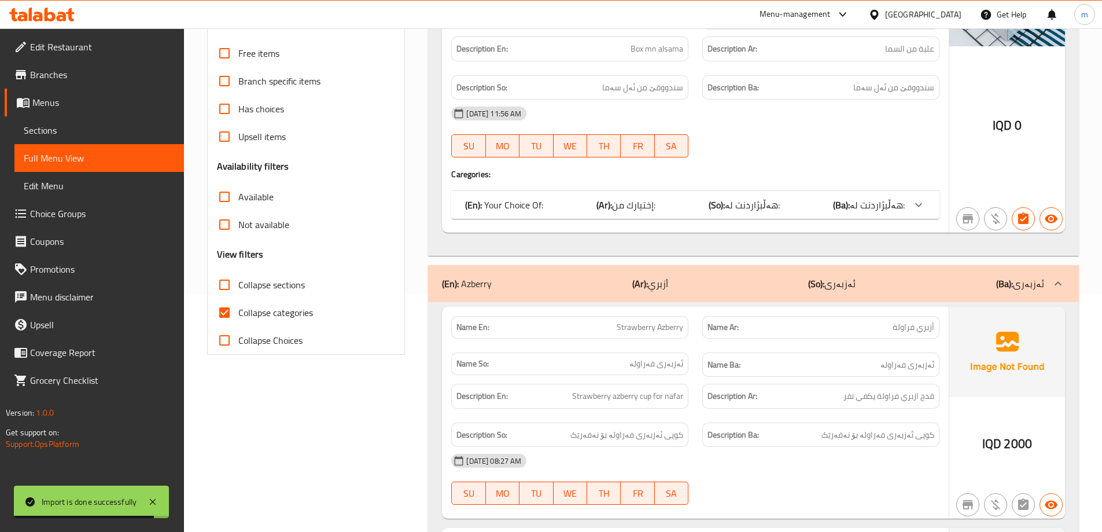
click at [226, 289] on input "Collapse sections" at bounding box center [225, 285] width 28 height 28
checkbox input "true"
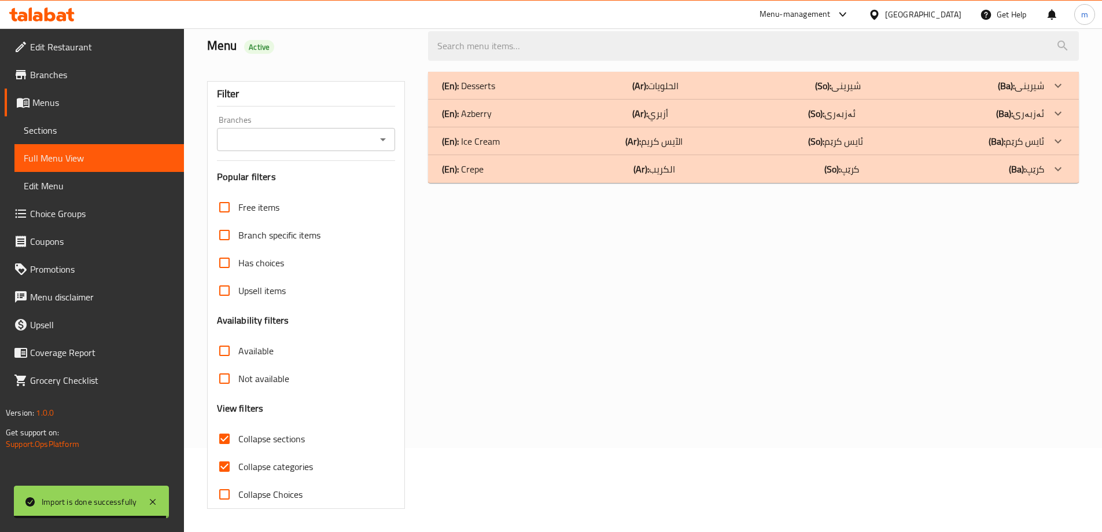
click at [225, 318] on div "Free items Branch specific items Has choices Upsell items Availability filters …" at bounding box center [306, 350] width 179 height 315
click at [244, 469] on span "Collapse categories" at bounding box center [275, 466] width 75 height 14
click at [238, 469] on input "Collapse categories" at bounding box center [225, 466] width 28 height 28
checkbox input "false"
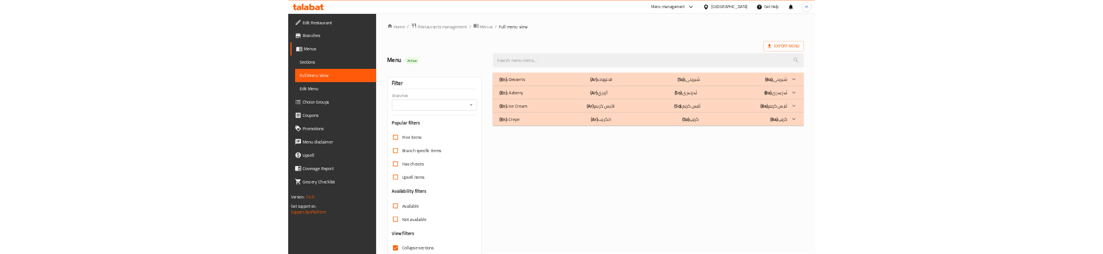
scroll to position [0, 0]
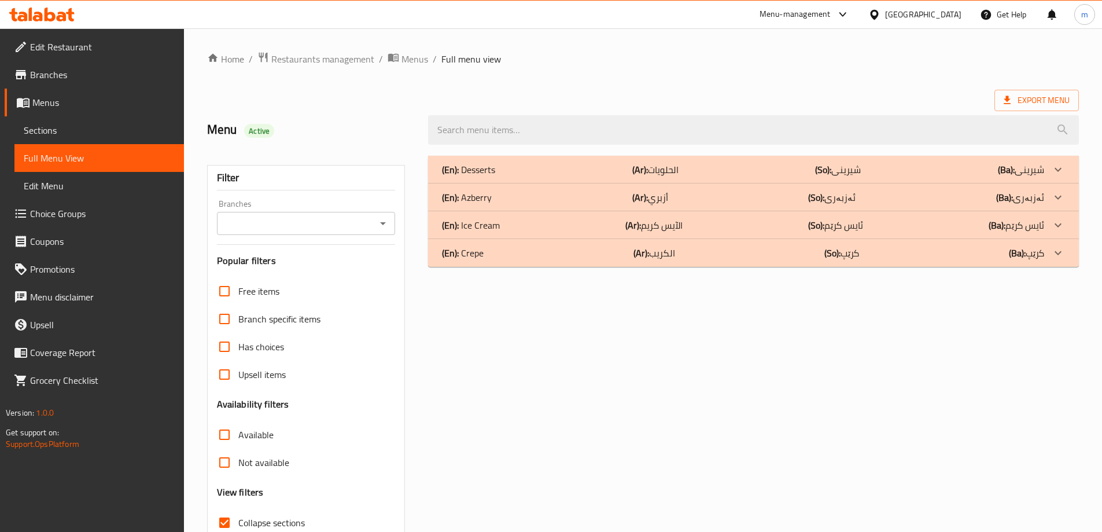
click at [542, 261] on div "(En): Crepe (Ar): الكريب (So): کرێپ (Ba): کرێپ" at bounding box center [753, 253] width 651 height 28
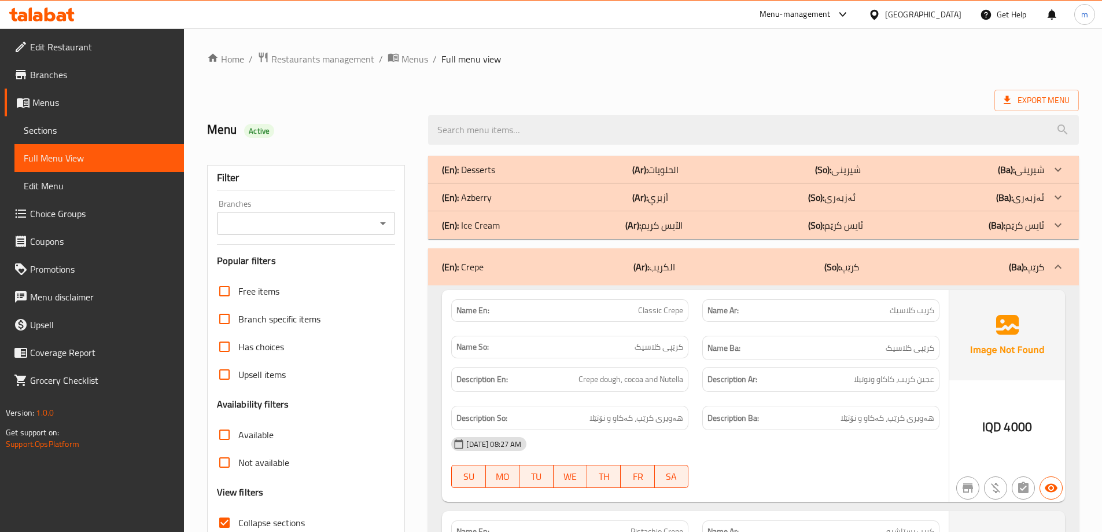
click at [526, 207] on div "(En): Azberry (Ar): أزبري (So): ئەزبەری (Ba): ئەزبەری" at bounding box center [753, 197] width 651 height 28
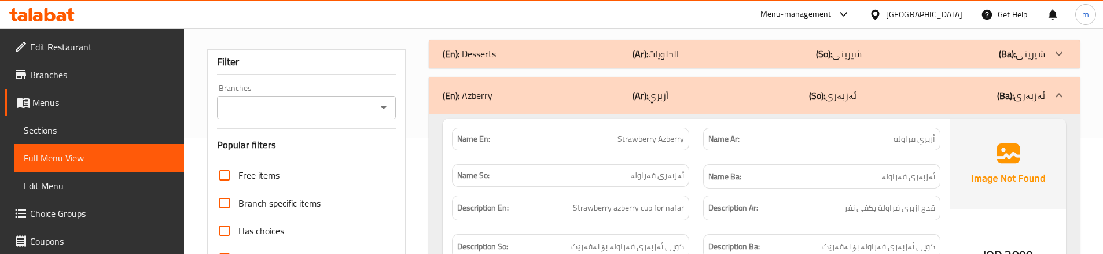
scroll to position [154, 0]
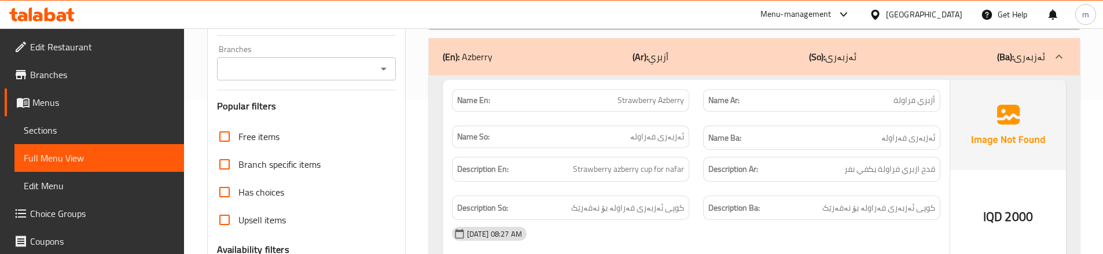
click at [705, 193] on div "Description Ba: کوپی ئەزبەری فەراولە بۆ نەفەرێک" at bounding box center [821, 208] width 251 height 39
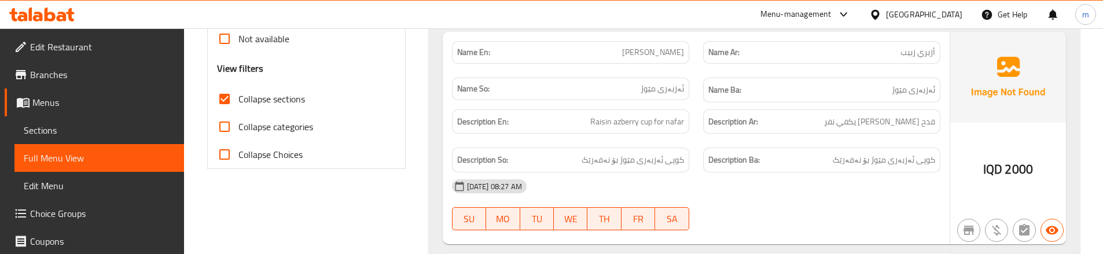
scroll to position [424, 0]
click at [688, 137] on div "Description En: Raisin azberry cup for nafar" at bounding box center [570, 121] width 251 height 39
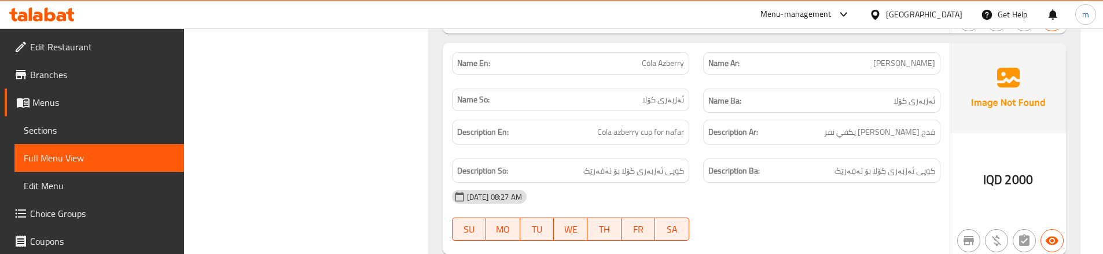
scroll to position [655, 0]
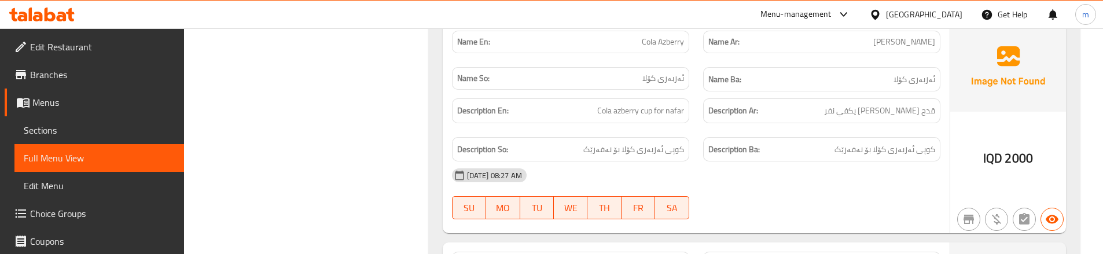
click at [690, 119] on div "Description En: Cola azberry cup for nafar" at bounding box center [570, 110] width 251 height 39
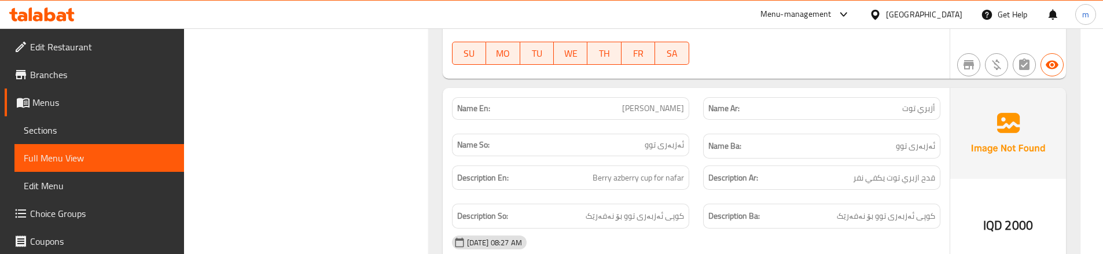
scroll to position [849, 0]
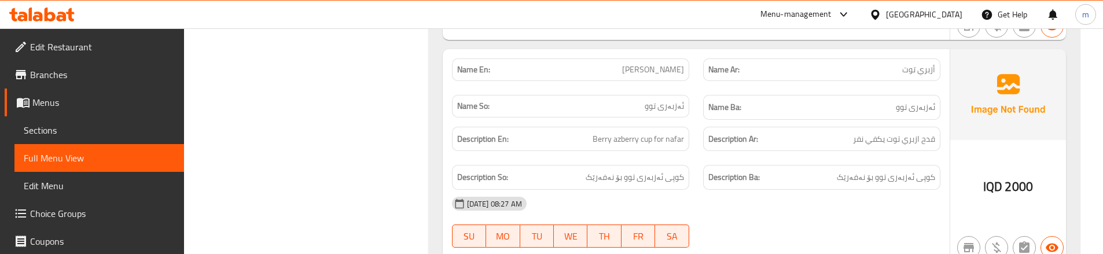
click at [707, 153] on div "Description Ar: قدح ازبري توت يكفي نفر" at bounding box center [821, 139] width 251 height 39
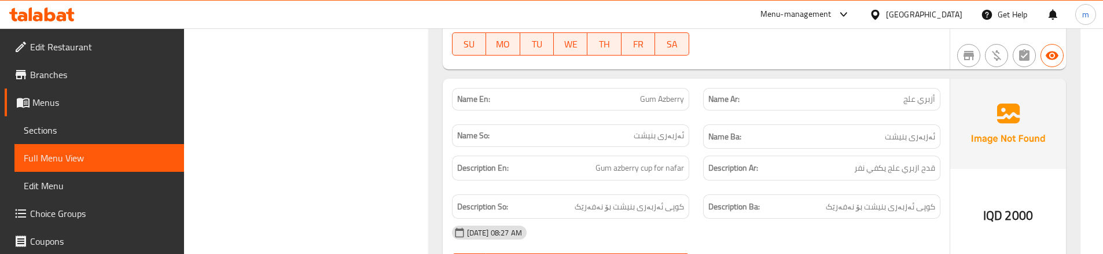
scroll to position [1041, 0]
click at [692, 178] on div "Description En: Gum azberry cup for nafar" at bounding box center [570, 167] width 251 height 39
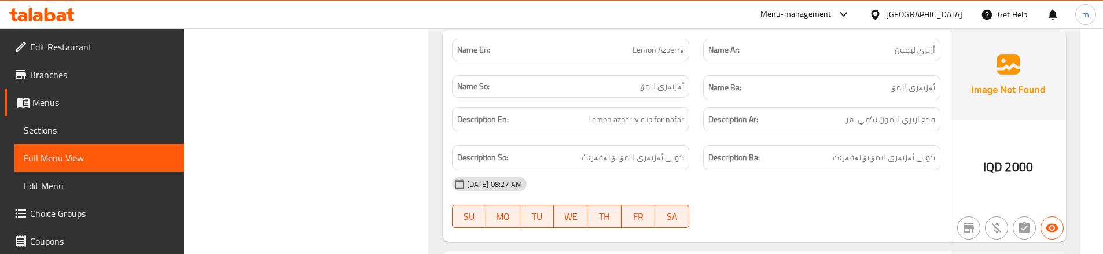
scroll to position [1311, 0]
click at [697, 135] on div "Description Ar: قدح [PERSON_NAME] يكفي نفر" at bounding box center [821, 119] width 251 height 39
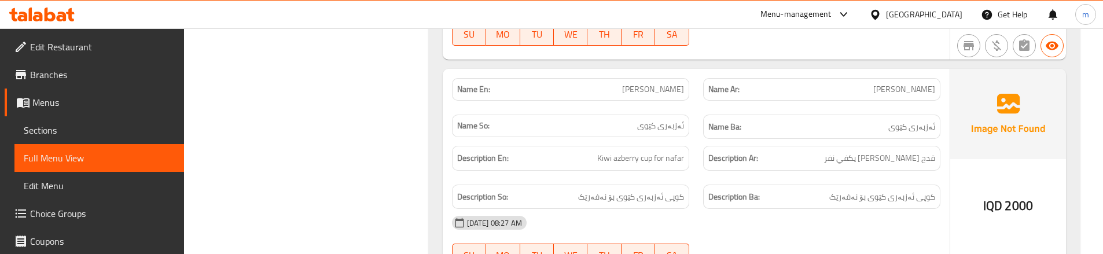
scroll to position [1504, 0]
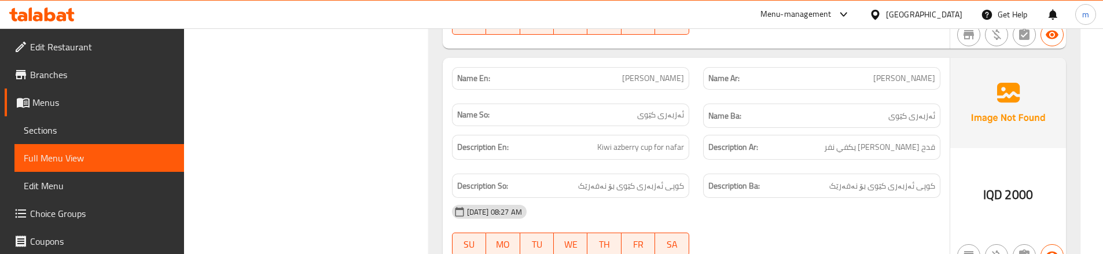
click at [703, 159] on div "Description Ar: قدح [PERSON_NAME] يكفي نفر" at bounding box center [821, 147] width 251 height 39
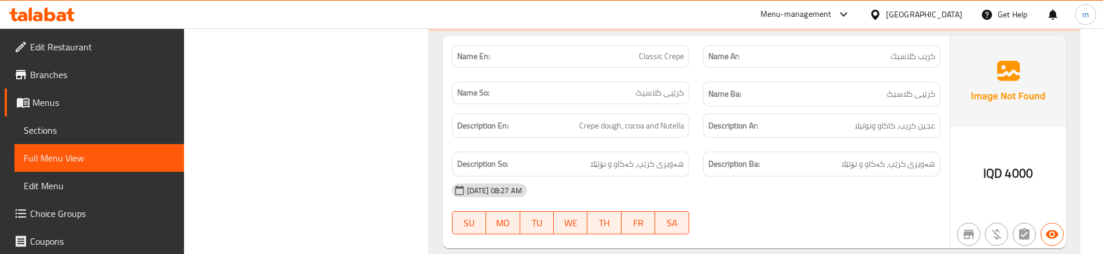
scroll to position [1851, 0]
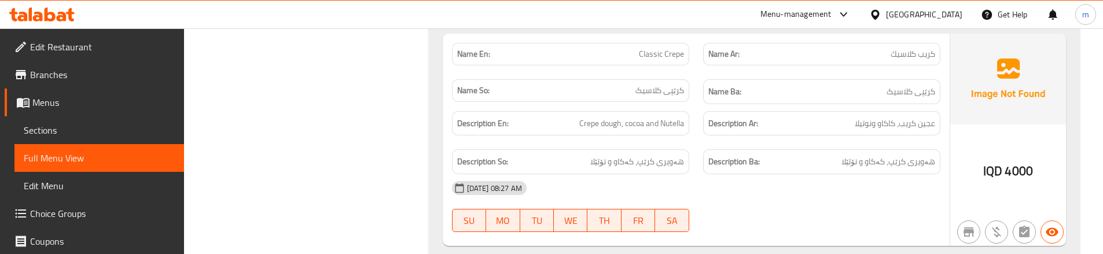
click at [699, 140] on div "Description Ar: عجين كريب، كاكاو ونوتيلا" at bounding box center [821, 123] width 251 height 39
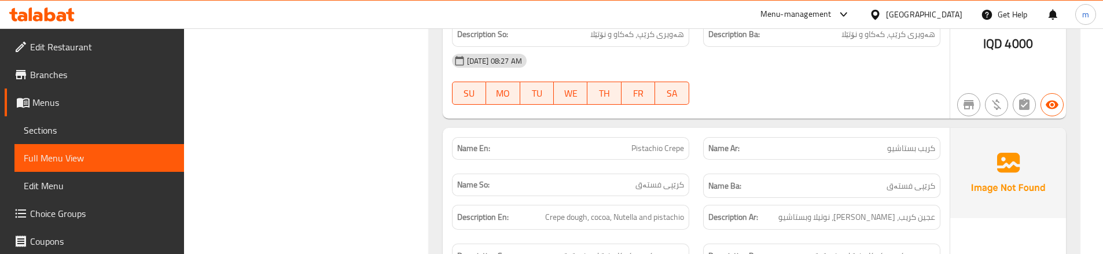
scroll to position [2006, 0]
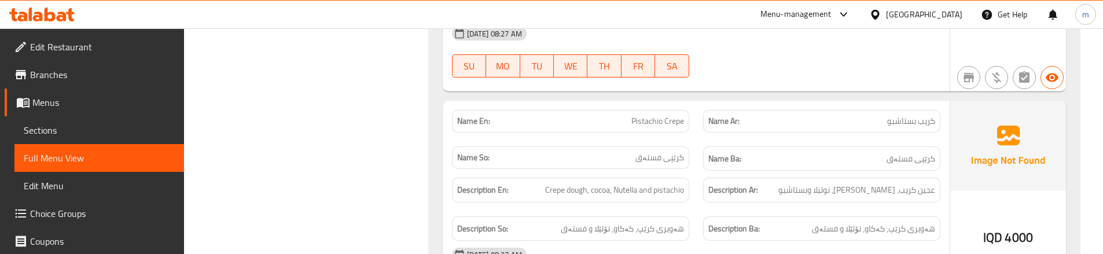
click at [697, 135] on div "Name Ar: كريب بستاشيو" at bounding box center [821, 121] width 251 height 36
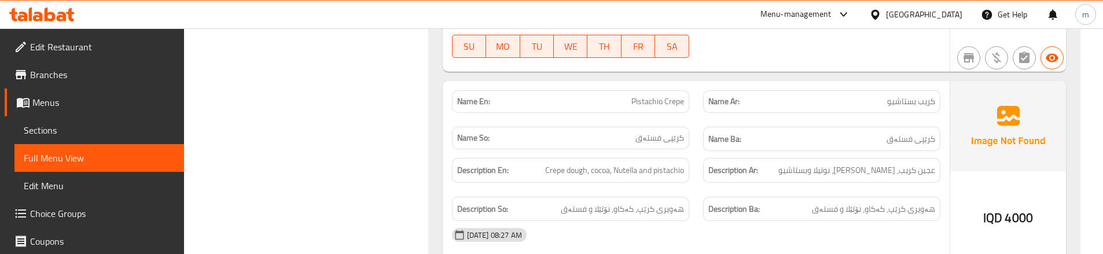
scroll to position [2044, 0]
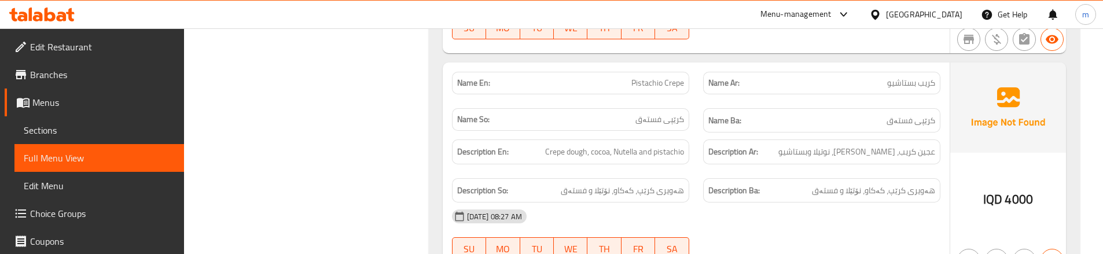
click at [682, 167] on div "Description En: Crepe dough, cocoa, Nutella and pistachio" at bounding box center [570, 151] width 251 height 39
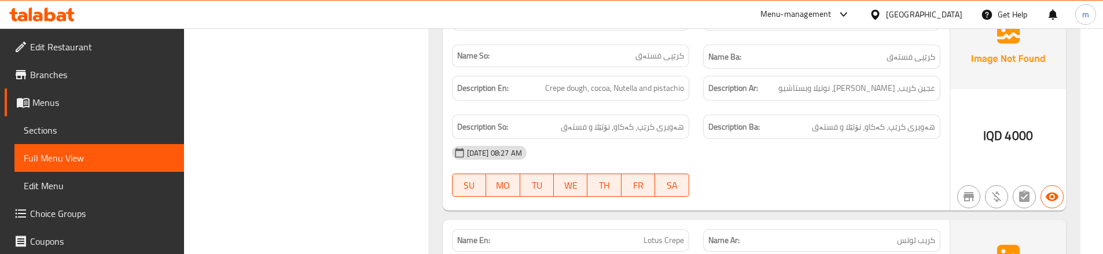
scroll to position [2121, 0]
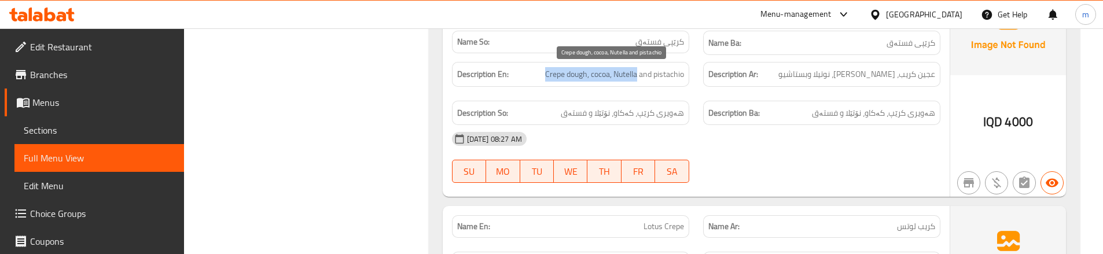
drag, startPoint x: 540, startPoint y: 71, endPoint x: 636, endPoint y: 76, distance: 96.7
click at [636, 76] on h6 "Description En: Crepe dough, cocoa, Nutella and pistachio" at bounding box center [570, 74] width 227 height 14
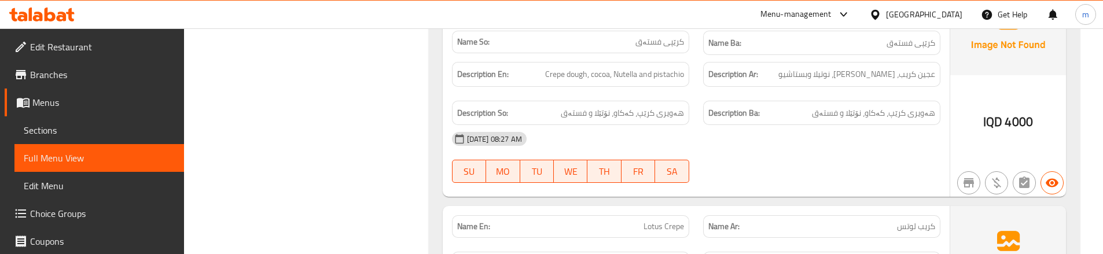
click at [632, 94] on div "Description So: هەویری کرێپ، کەکاو، نۆتێلا و فستەق" at bounding box center [570, 113] width 251 height 39
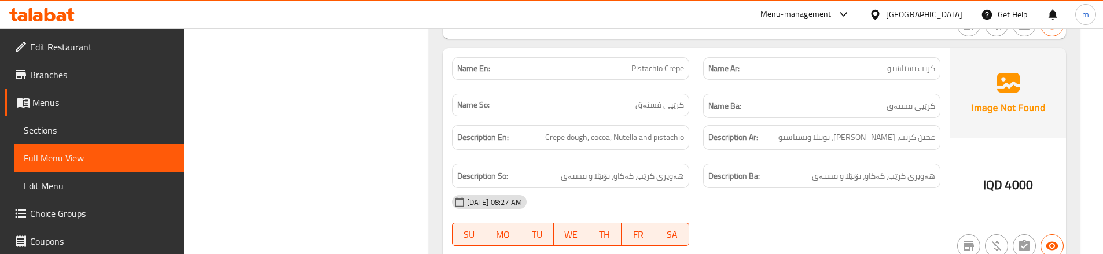
scroll to position [2044, 0]
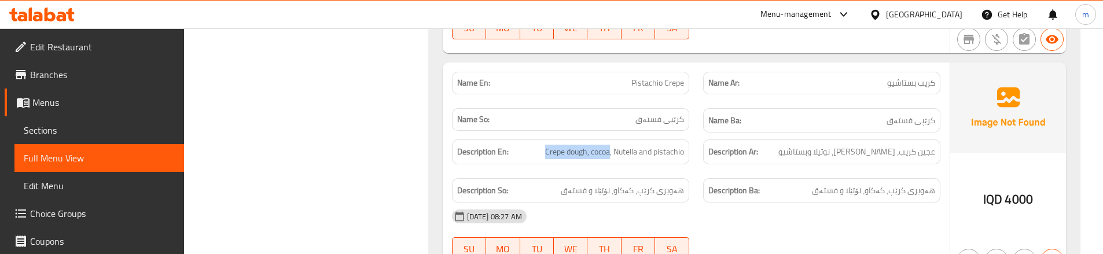
drag, startPoint x: 609, startPoint y: 148, endPoint x: 535, endPoint y: 150, distance: 74.1
click at [535, 150] on h6 "Description En: Crepe dough, cocoa, Nutella and pistachio" at bounding box center [570, 152] width 227 height 14
click at [625, 145] on span "Crepe dough, cocoa, Nutella and pistachio" at bounding box center [614, 152] width 139 height 14
drag, startPoint x: 638, startPoint y: 149, endPoint x: 525, endPoint y: 149, distance: 112.2
click at [525, 149] on h6 "Description En: Crepe dough, cocoa, Nutella and pistachio" at bounding box center [570, 152] width 227 height 14
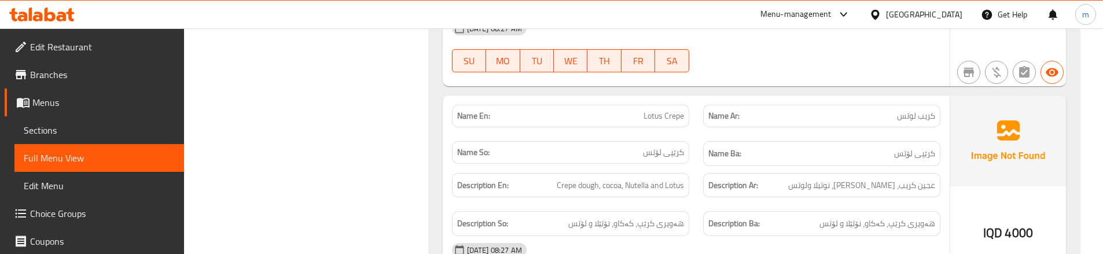
scroll to position [2237, 0]
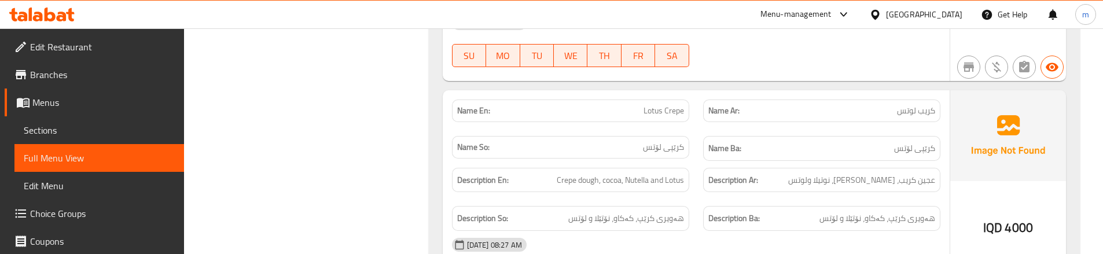
click at [704, 161] on div "Description Ar: عجين كريب، [PERSON_NAME]، نوتيلا ولوتس" at bounding box center [821, 180] width 251 height 39
click at [698, 161] on div "Description Ar: عجين كريب، [PERSON_NAME]، نوتيلا ولوتس" at bounding box center [821, 180] width 251 height 39
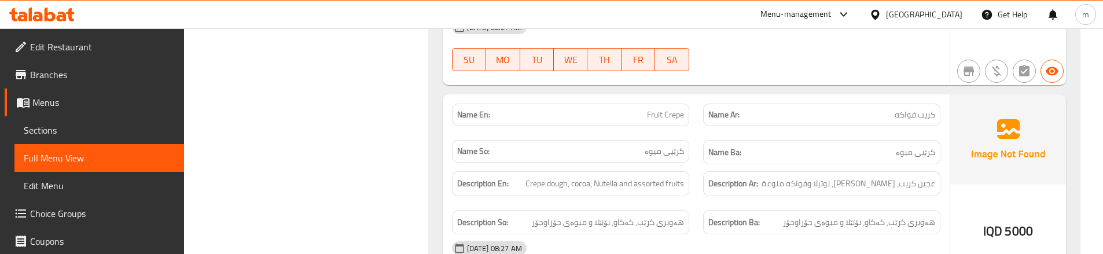
scroll to position [2469, 0]
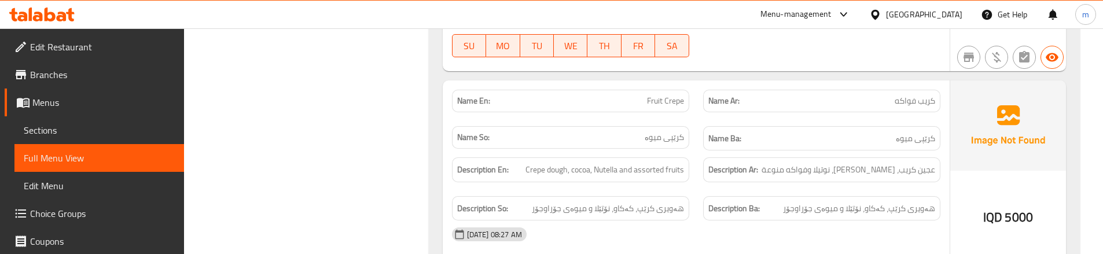
click at [701, 182] on div "Description Ar: عجين كريب، [PERSON_NAME]، نوتيلا وفواكه منوعة" at bounding box center [821, 169] width 251 height 39
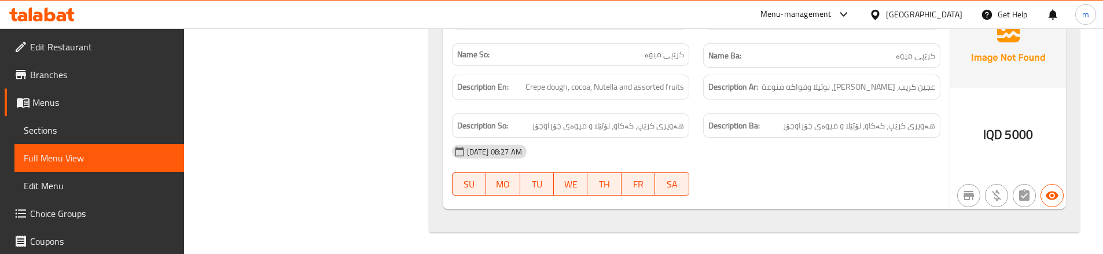
scroll to position [2553, 0]
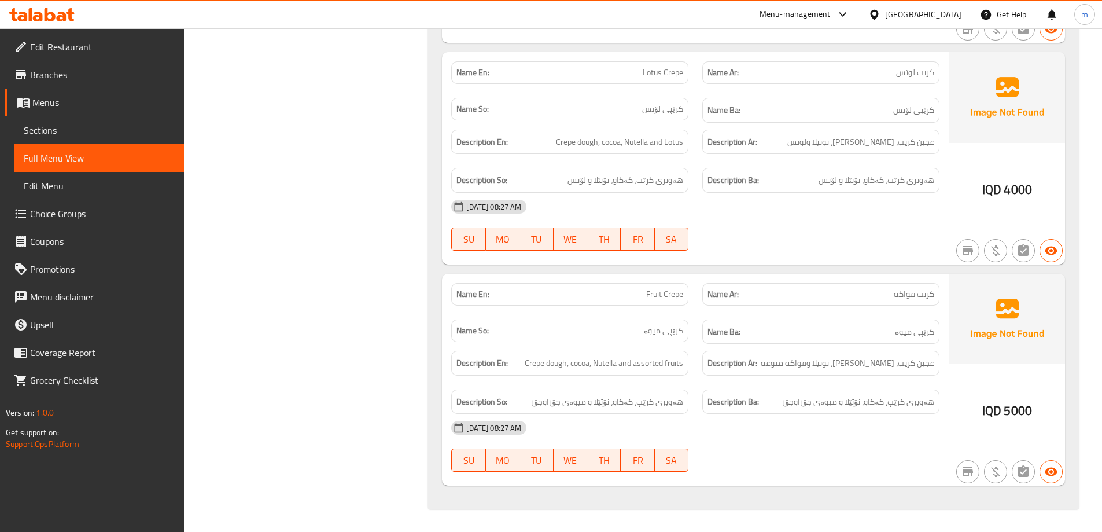
click at [86, 136] on span "Sections" at bounding box center [99, 130] width 151 height 14
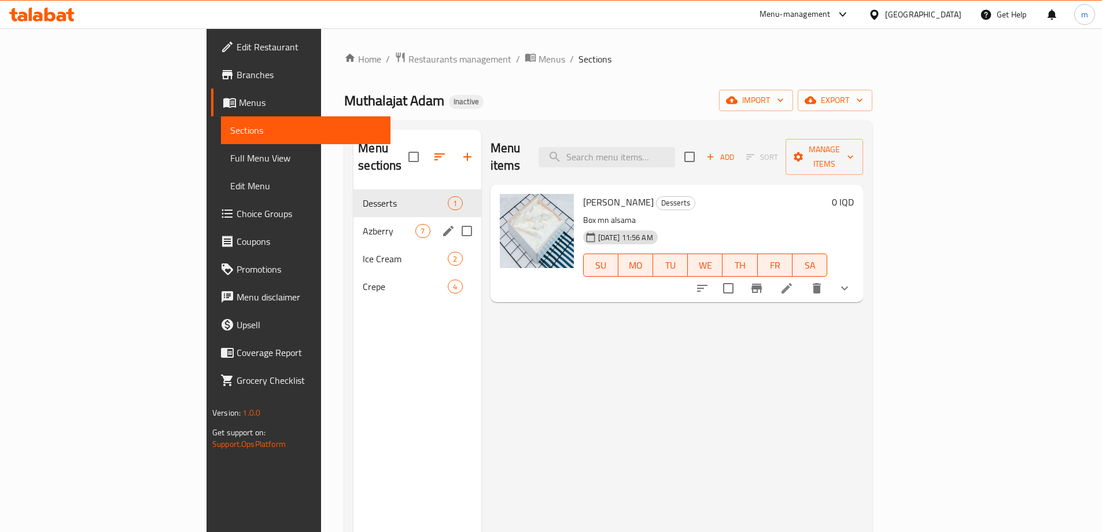
click at [363, 224] on span "Azberry" at bounding box center [389, 231] width 53 height 14
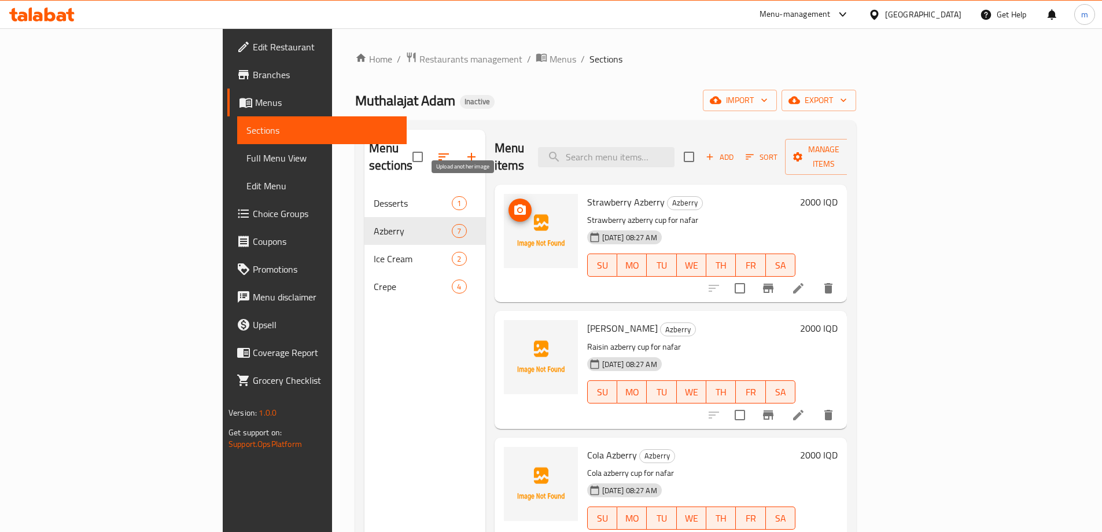
click at [513, 203] on icon "upload picture" at bounding box center [520, 210] width 14 height 14
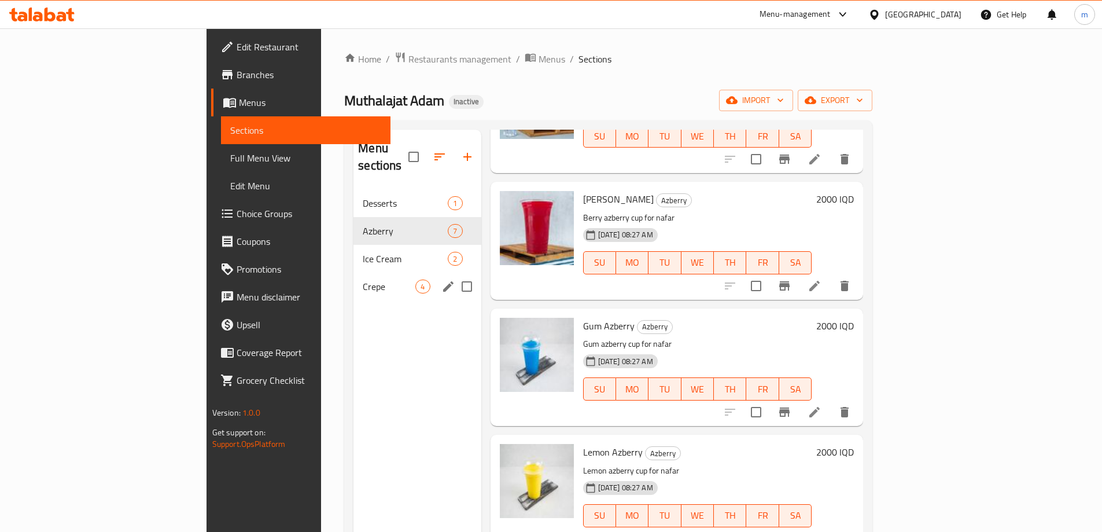
click at [363, 279] on span "Crepe" at bounding box center [389, 286] width 53 height 14
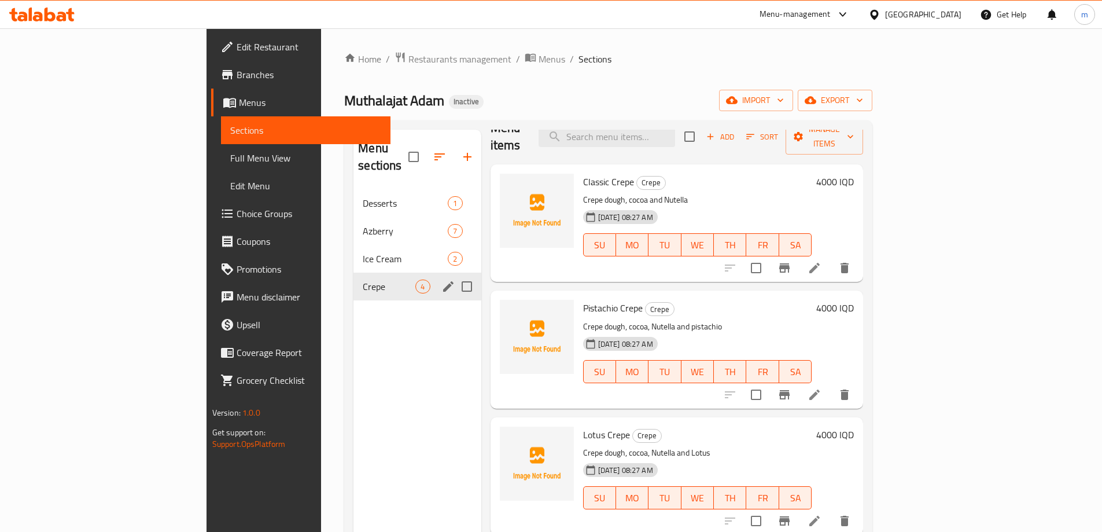
scroll to position [3, 0]
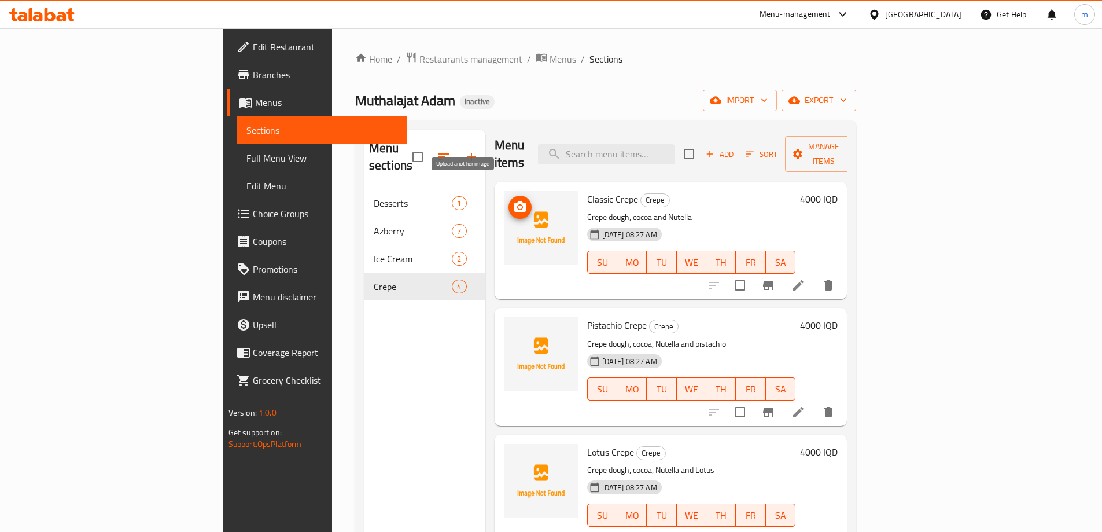
click at [514, 201] on icon "upload picture" at bounding box center [520, 206] width 12 height 10
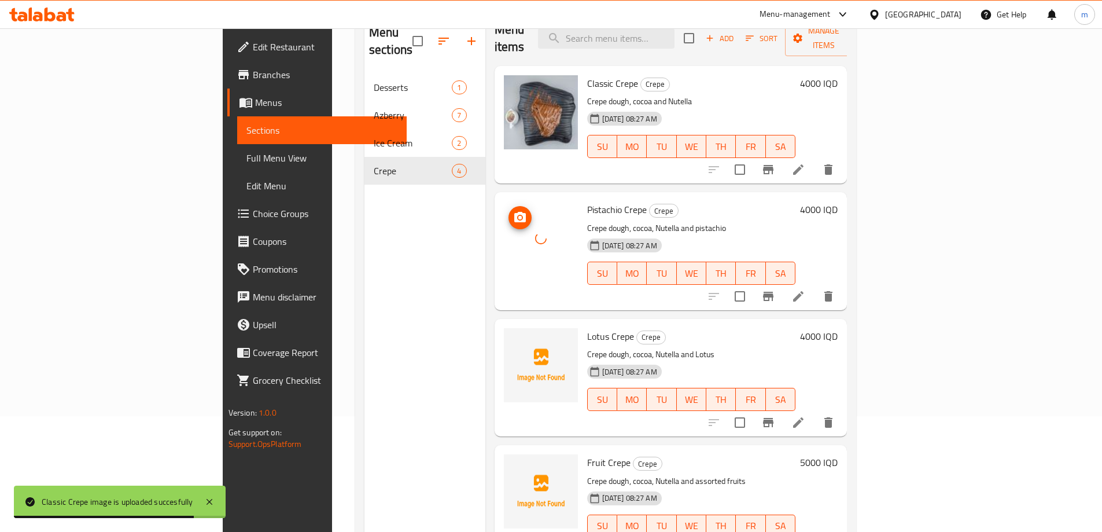
scroll to position [162, 0]
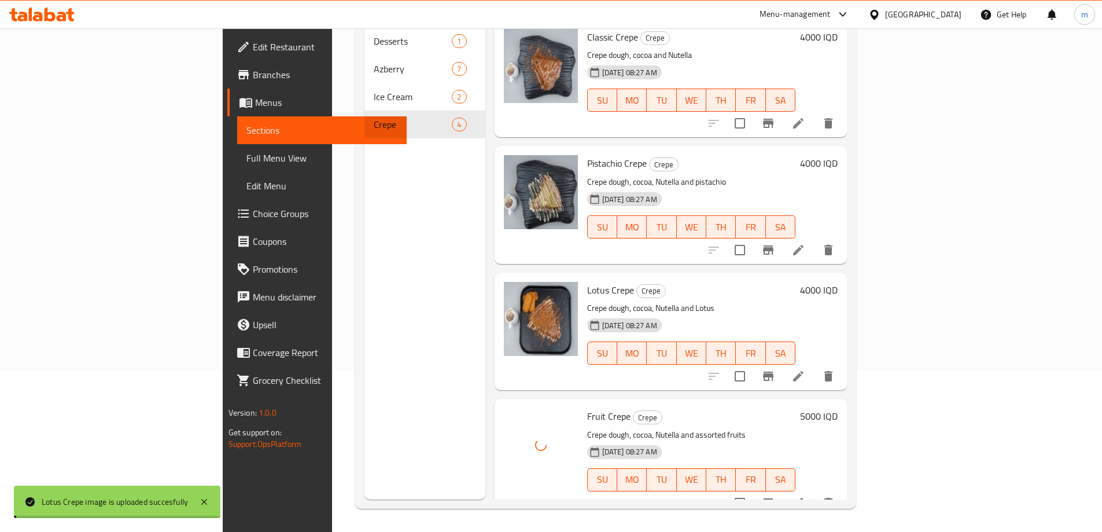
click at [246, 153] on span "Full Menu View" at bounding box center [321, 158] width 151 height 14
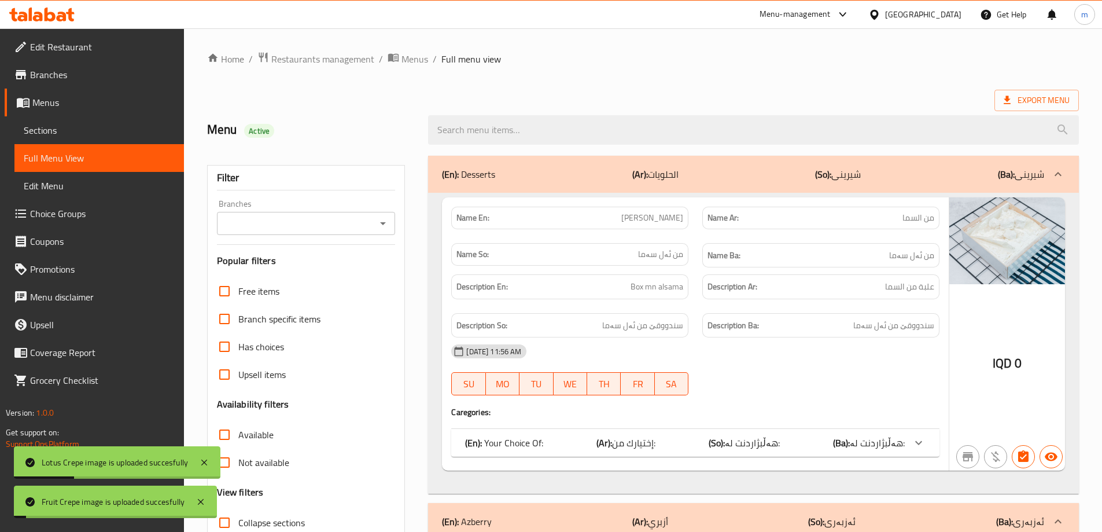
click at [79, 52] on span "Edit Restaurant" at bounding box center [102, 47] width 145 height 14
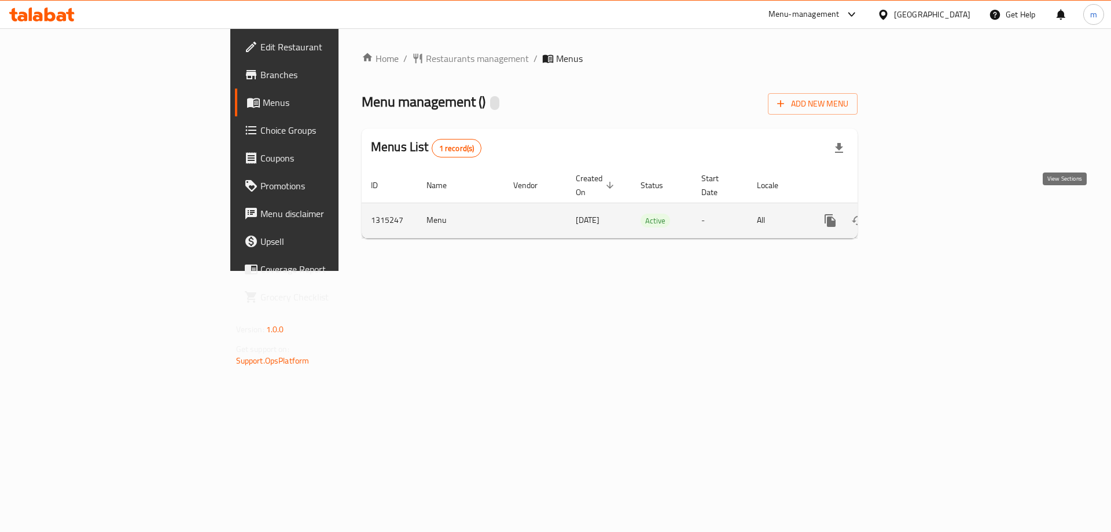
click at [920, 213] on icon "enhanced table" at bounding box center [914, 220] width 14 height 14
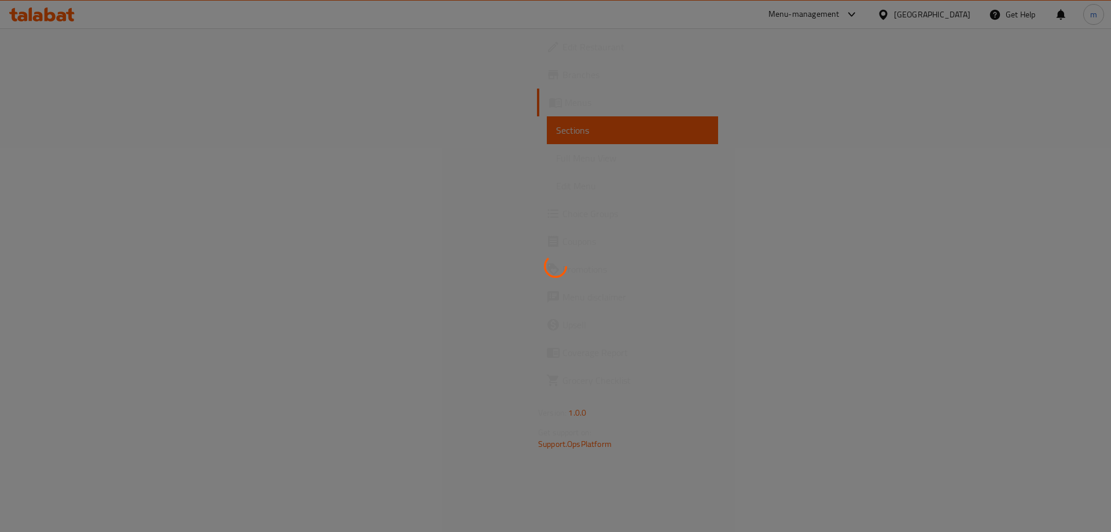
click at [96, 156] on div at bounding box center [555, 266] width 1111 height 532
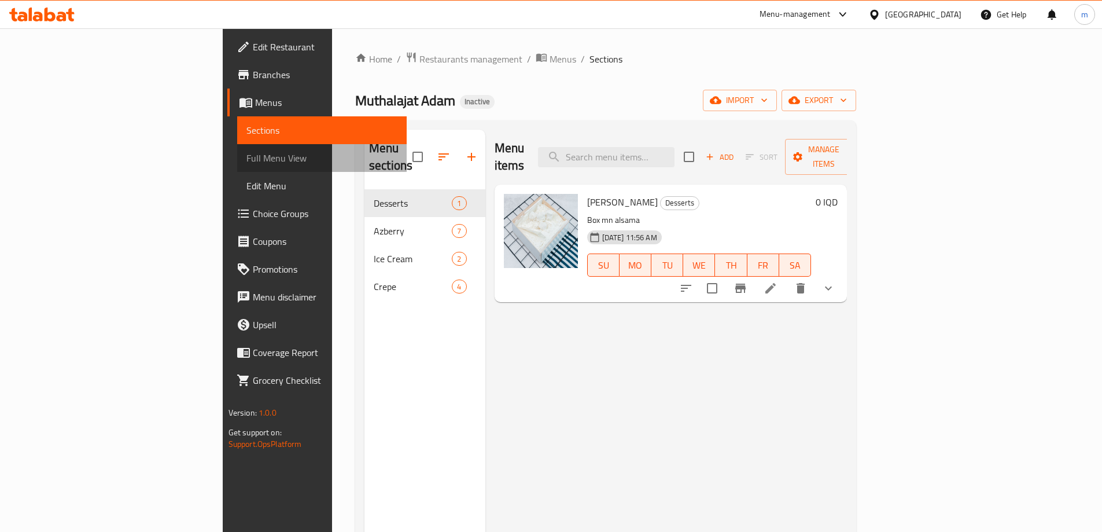
click at [246, 153] on span "Full Menu View" at bounding box center [321, 158] width 151 height 14
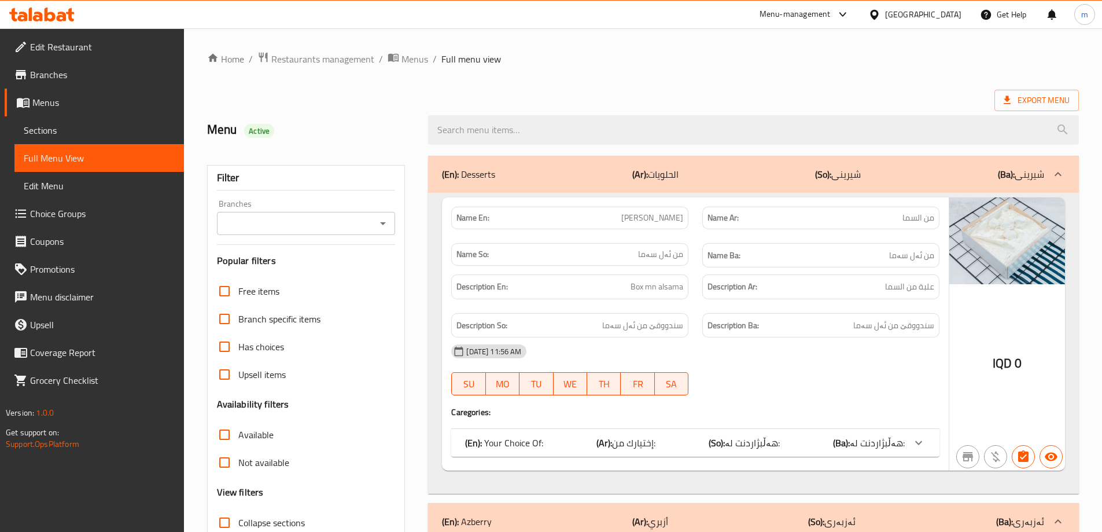
click at [391, 218] on div "Branches" at bounding box center [306, 223] width 179 height 23
click at [390, 221] on icon "Open" at bounding box center [383, 223] width 14 height 14
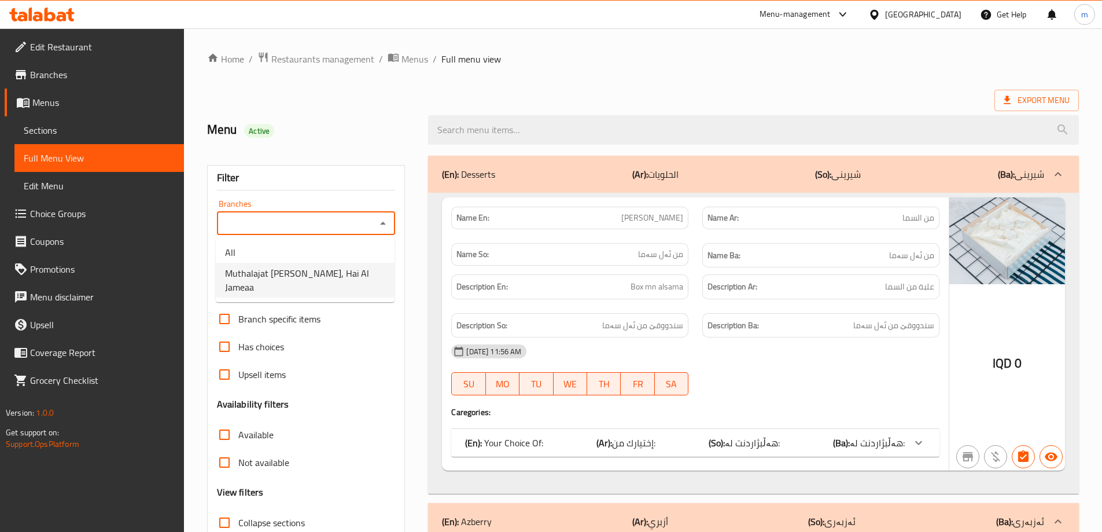
click at [313, 268] on span "Muthalajat Adam, Hai Al Jameaa" at bounding box center [305, 280] width 160 height 28
type input "Muthalajat Adam, Hai Al Jameaa"
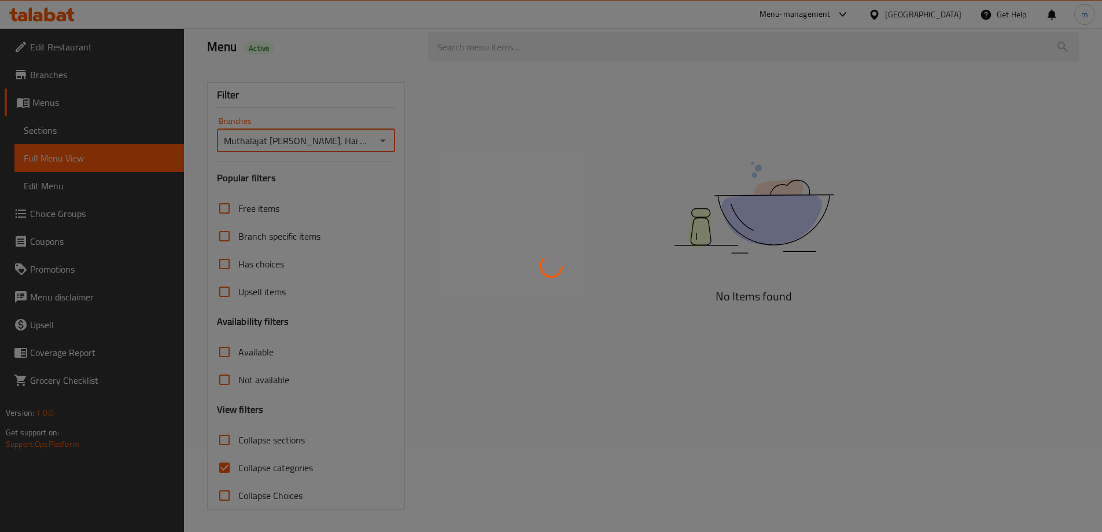
scroll to position [84, 0]
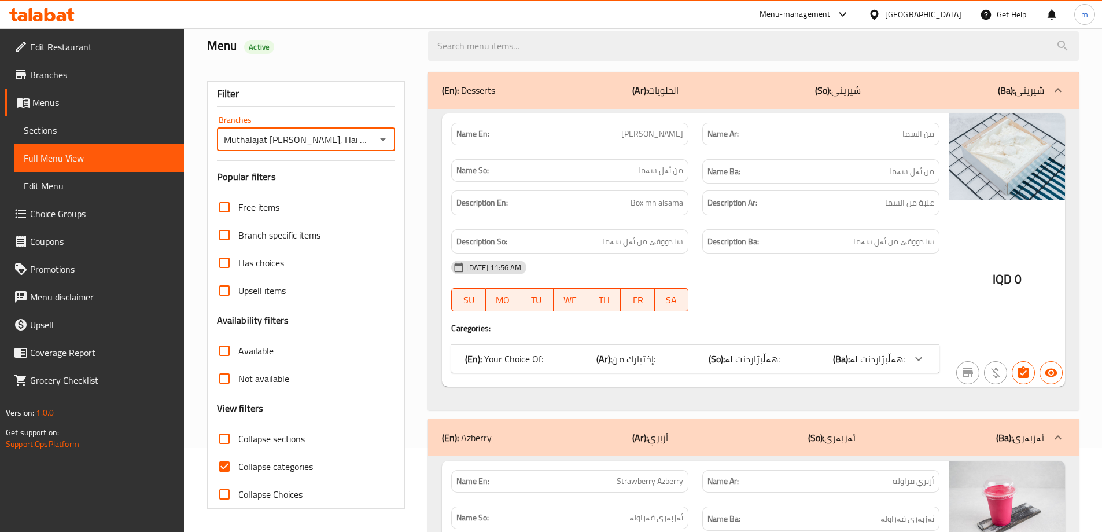
click at [223, 462] on input "Collapse categories" at bounding box center [225, 466] width 28 height 28
checkbox input "false"
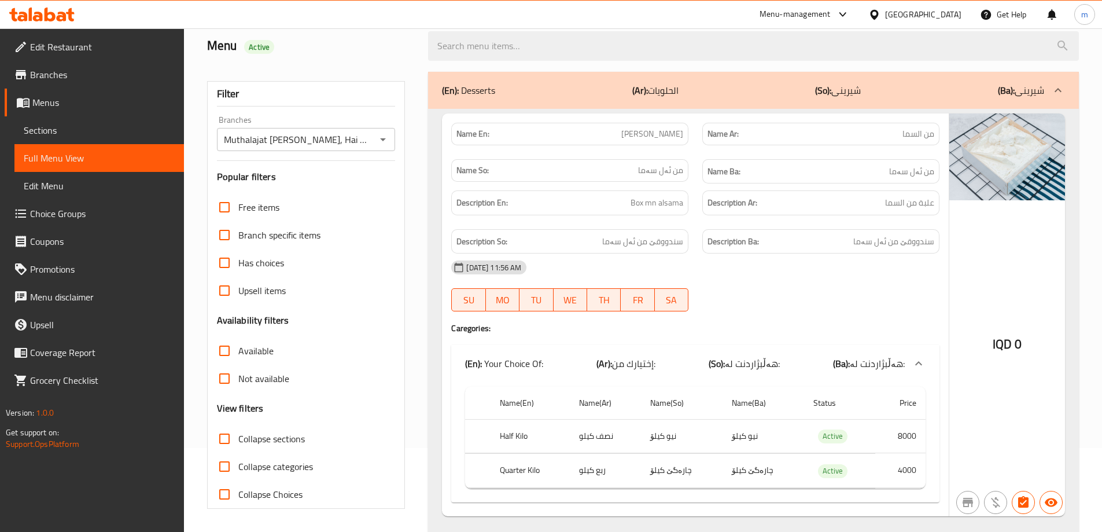
click at [601, 106] on div "(En): Desserts (Ar): الحلويات (So): شیرینی (Ba): شیرینی" at bounding box center [753, 90] width 651 height 37
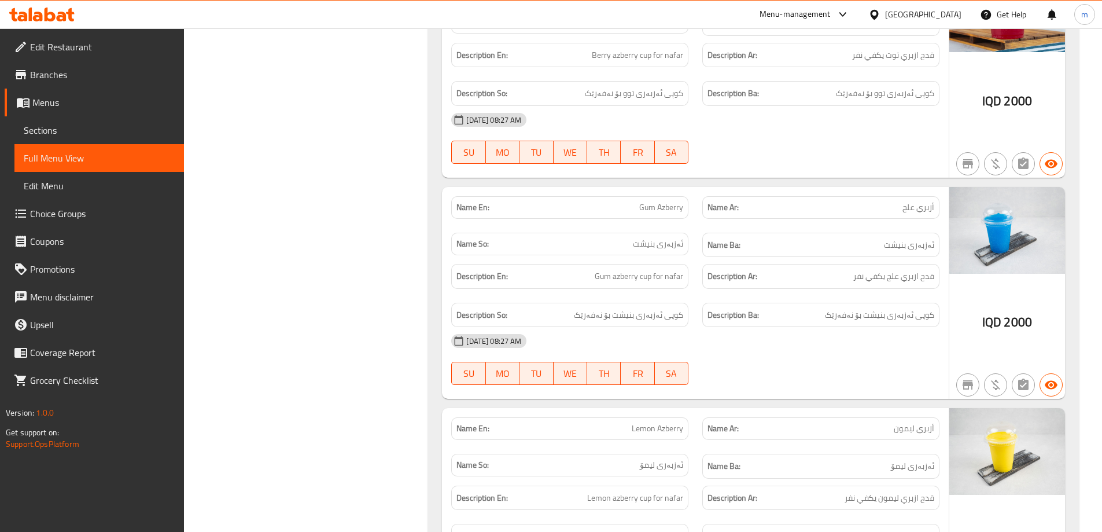
click at [77, 135] on span "Sections" at bounding box center [99, 130] width 151 height 14
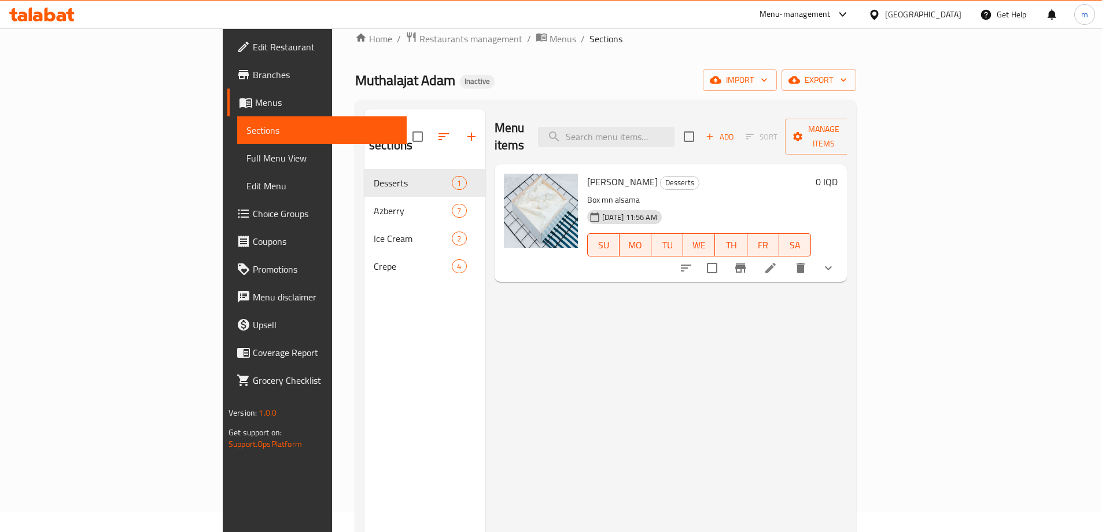
scroll to position [8, 0]
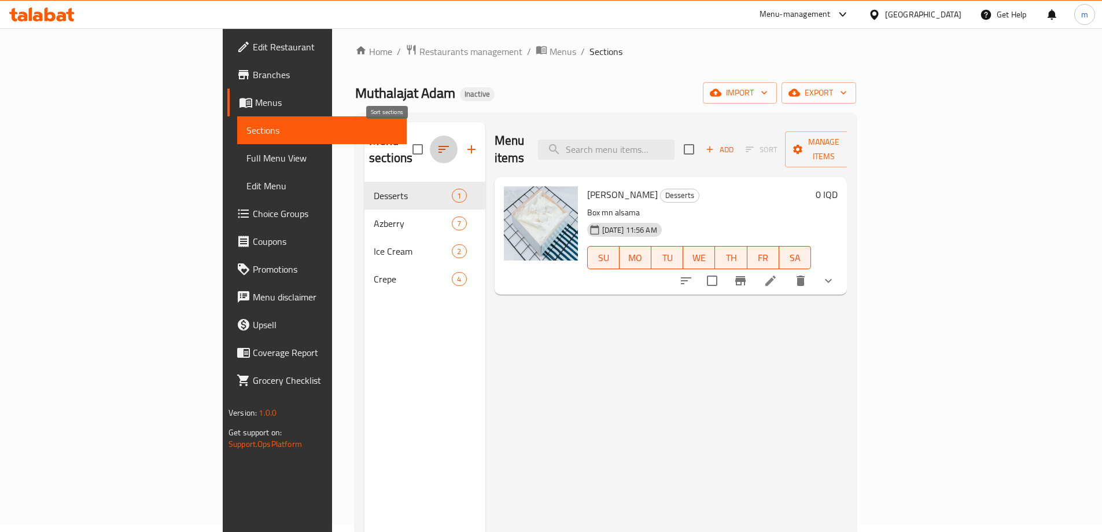
click at [430, 142] on button "button" at bounding box center [444, 149] width 28 height 28
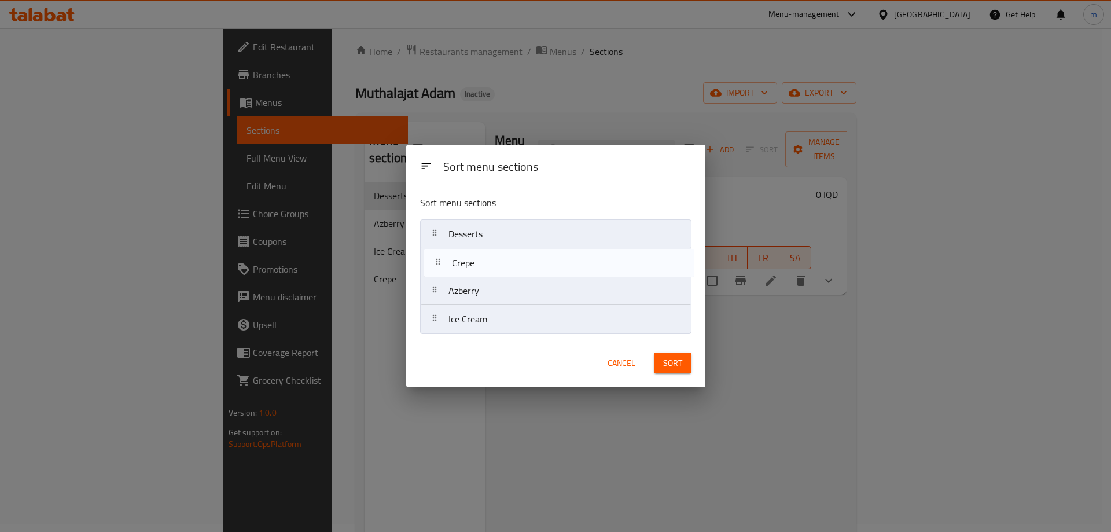
drag, startPoint x: 474, startPoint y: 318, endPoint x: 477, endPoint y: 261, distance: 56.8
click at [477, 261] on nav "Desserts Azberry Ice Cream Crepe" at bounding box center [555, 276] width 271 height 115
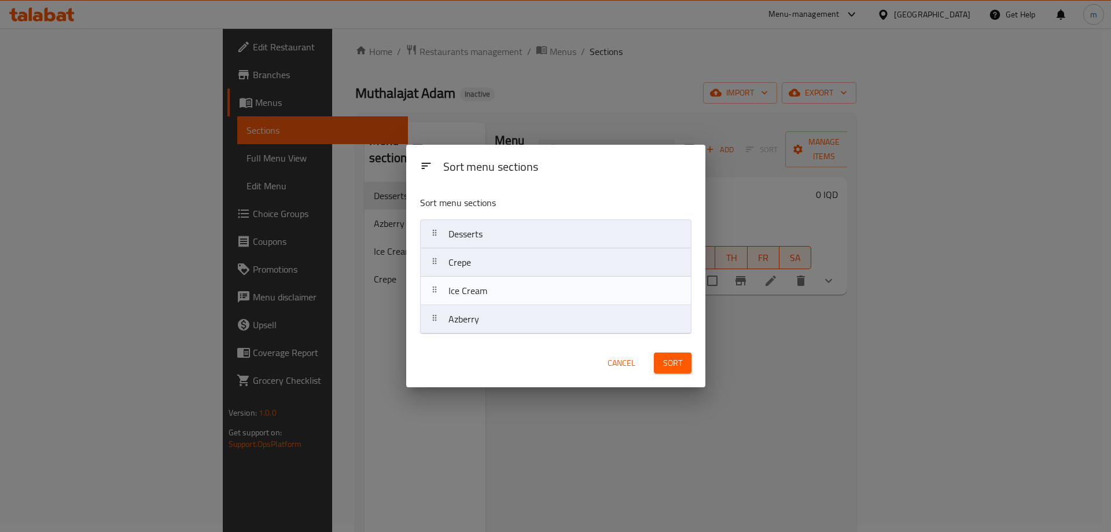
drag, startPoint x: 470, startPoint y: 323, endPoint x: 470, endPoint y: 292, distance: 31.2
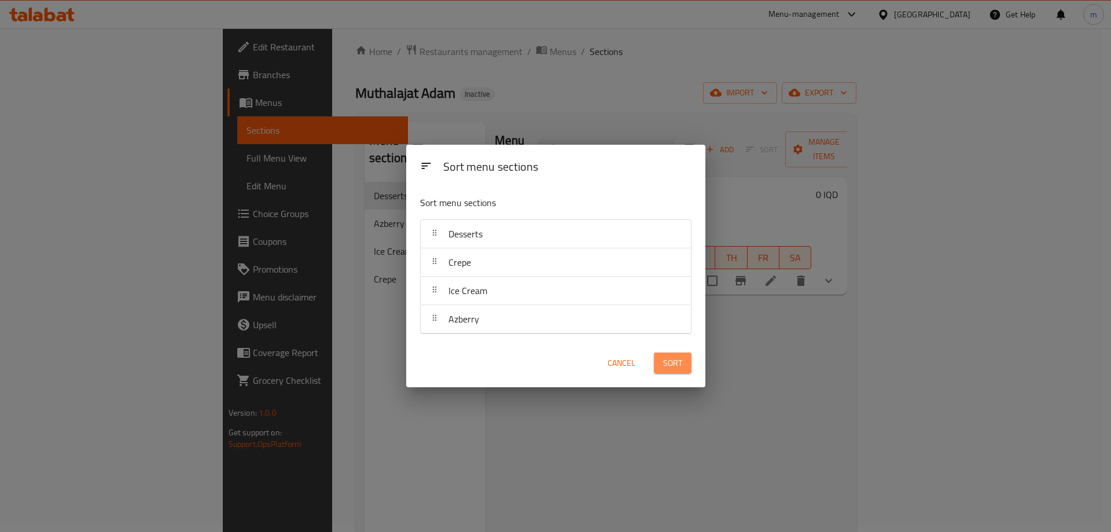
click at [676, 361] on span "Sort" at bounding box center [672, 363] width 19 height 14
click at [80, 153] on div "Sort menu sections Sort menu sections Desserts Crepe Ice Cream Azberry Cancel" at bounding box center [555, 266] width 1111 height 532
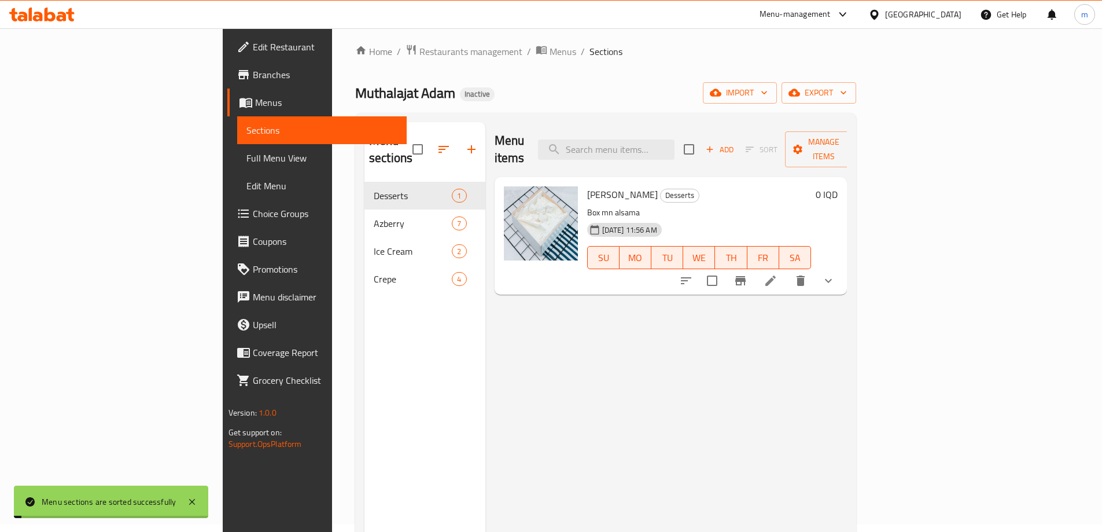
click at [246, 151] on span "Full Menu View" at bounding box center [321, 158] width 151 height 14
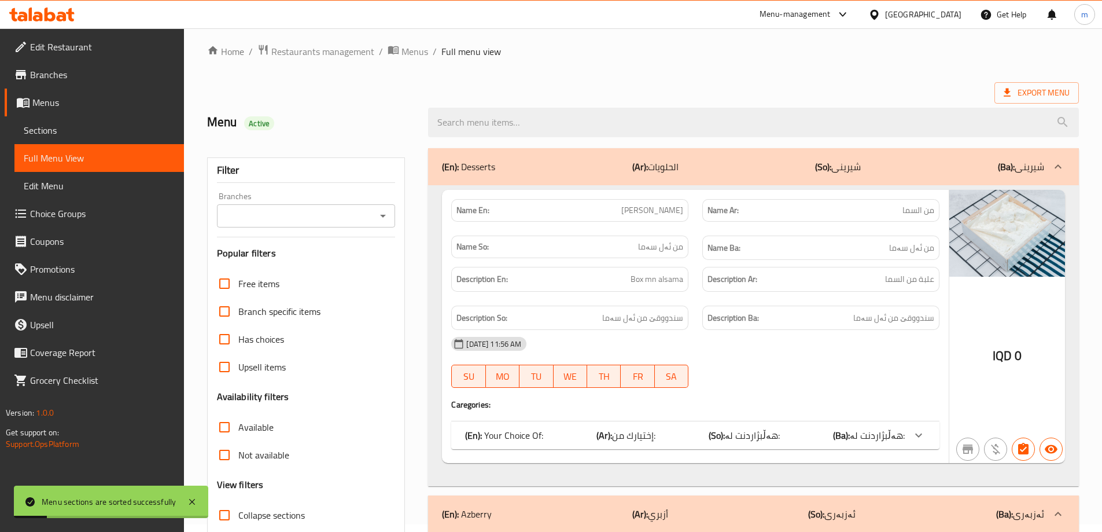
click at [381, 216] on icon "Open" at bounding box center [383, 216] width 14 height 14
click at [378, 213] on icon "Close" at bounding box center [383, 216] width 14 height 14
click at [381, 213] on icon "Open" at bounding box center [383, 216] width 14 height 14
click at [382, 218] on icon "Close" at bounding box center [383, 216] width 14 height 14
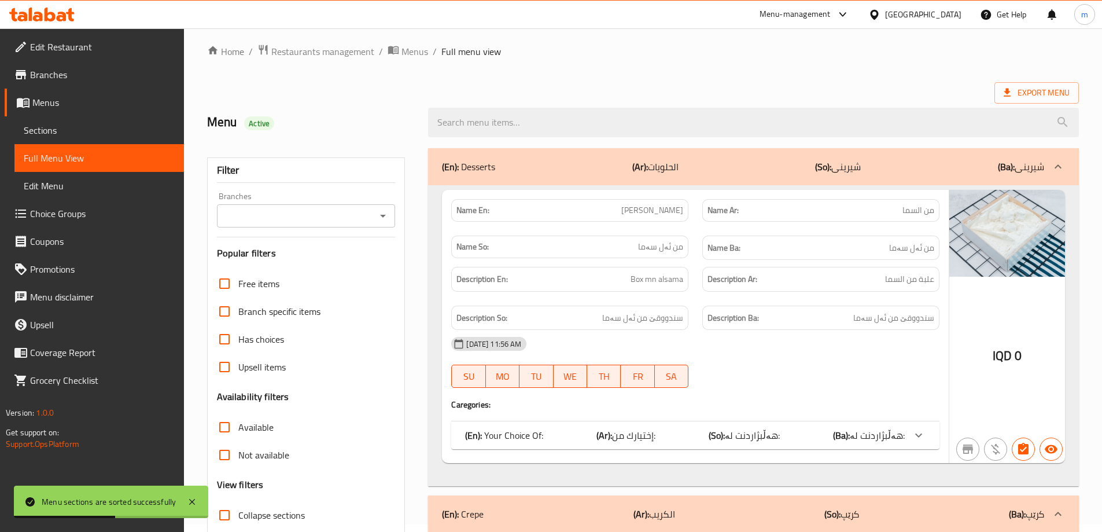
click at [383, 216] on icon "Open" at bounding box center [383, 216] width 6 height 3
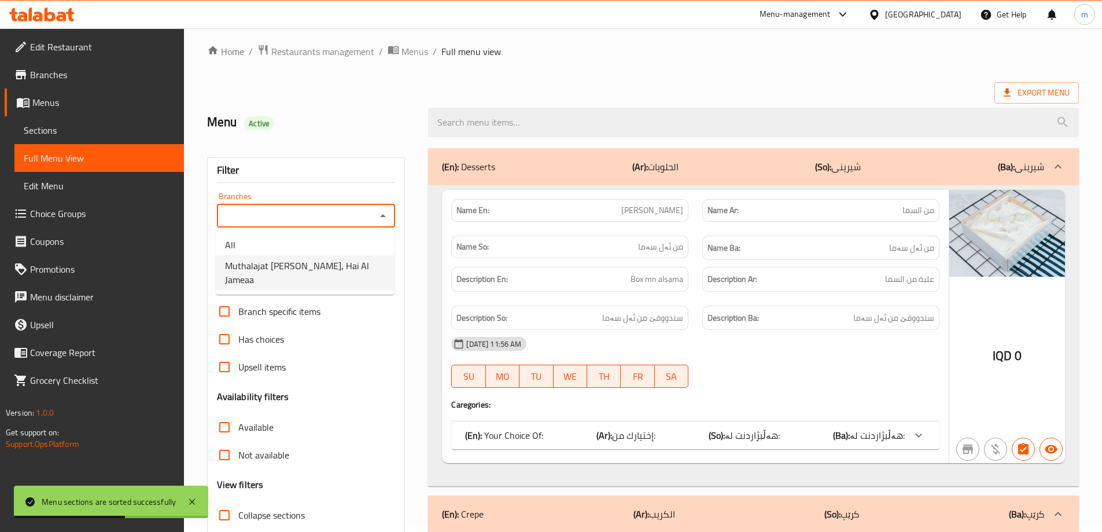
click at [312, 259] on span "Muthalajat Adam, Hai Al Jameaa" at bounding box center [305, 273] width 160 height 28
type input "Muthalajat Adam, Hai Al Jameaa"
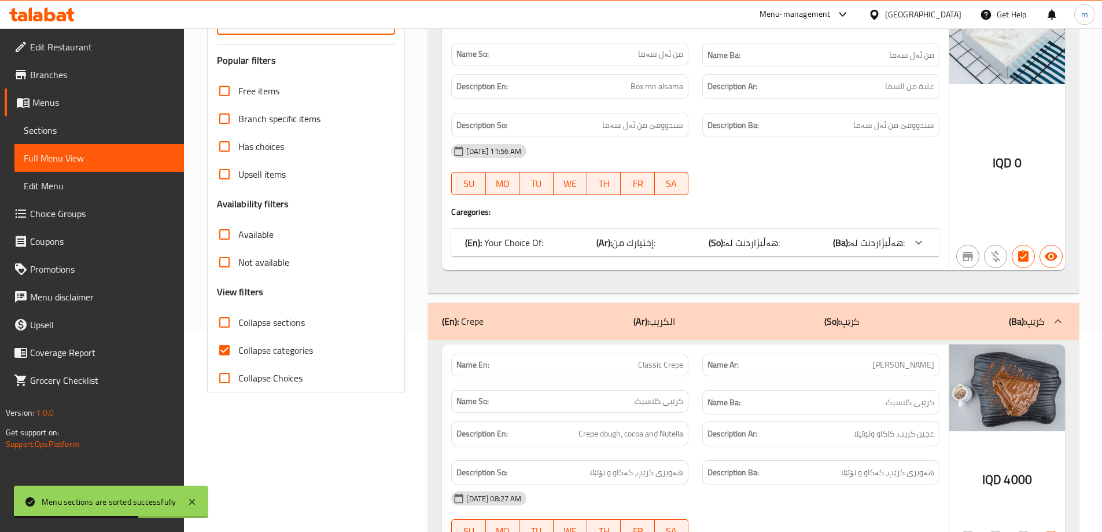
scroll to position [316, 0]
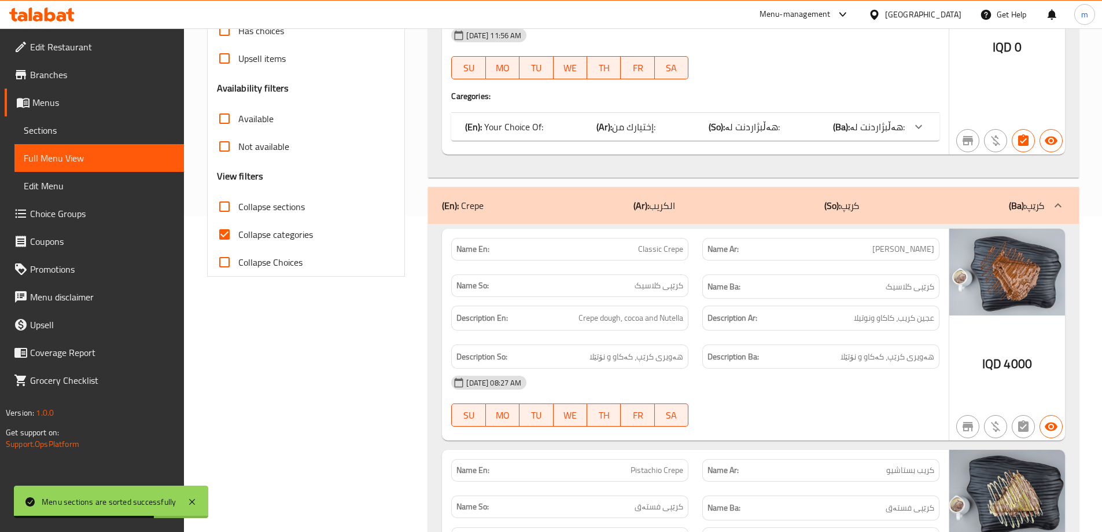
click at [228, 238] on input "Collapse categories" at bounding box center [225, 234] width 28 height 28
checkbox input "false"
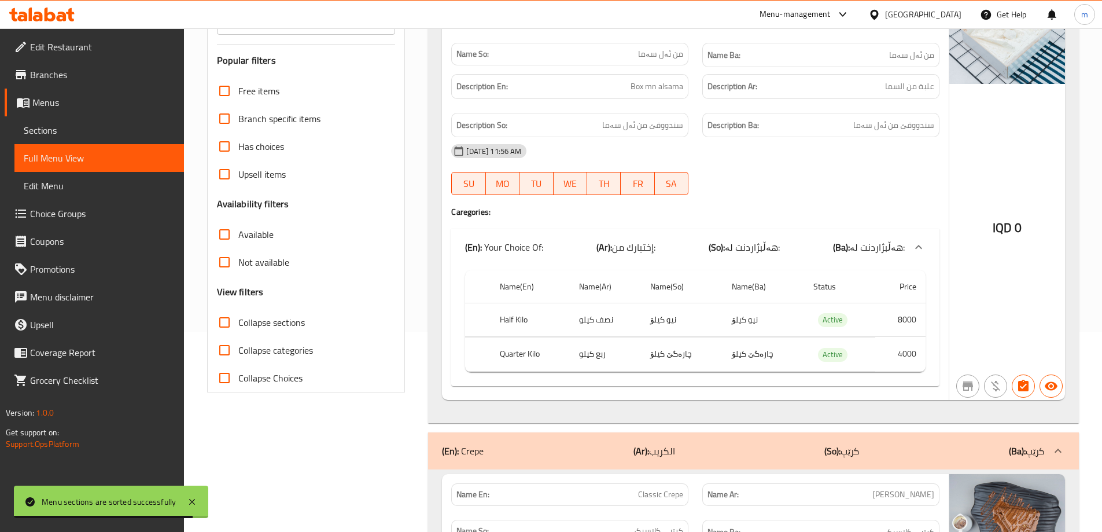
click at [222, 314] on input "Collapse sections" at bounding box center [225, 322] width 28 height 28
checkbox input "true"
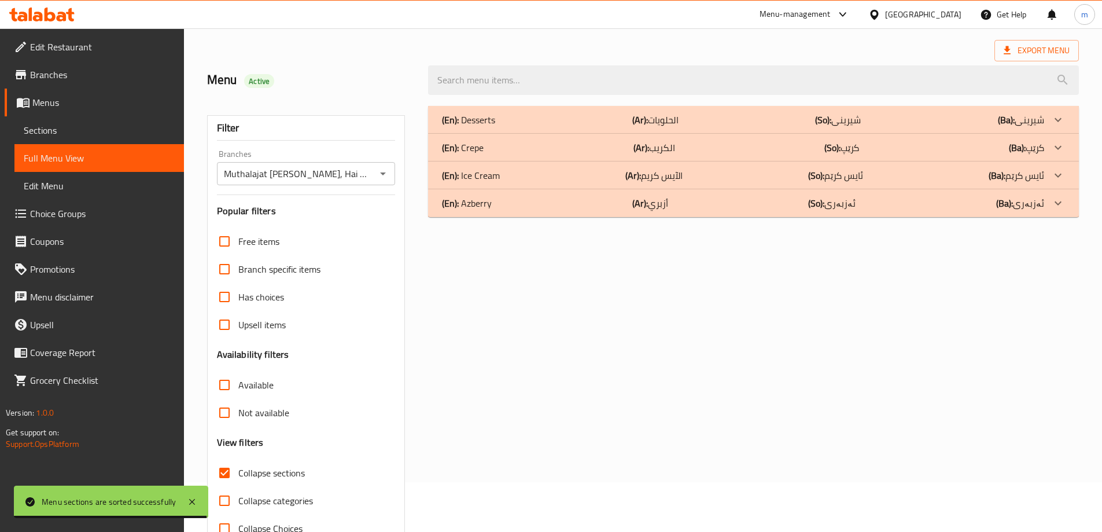
scroll to position [0, 0]
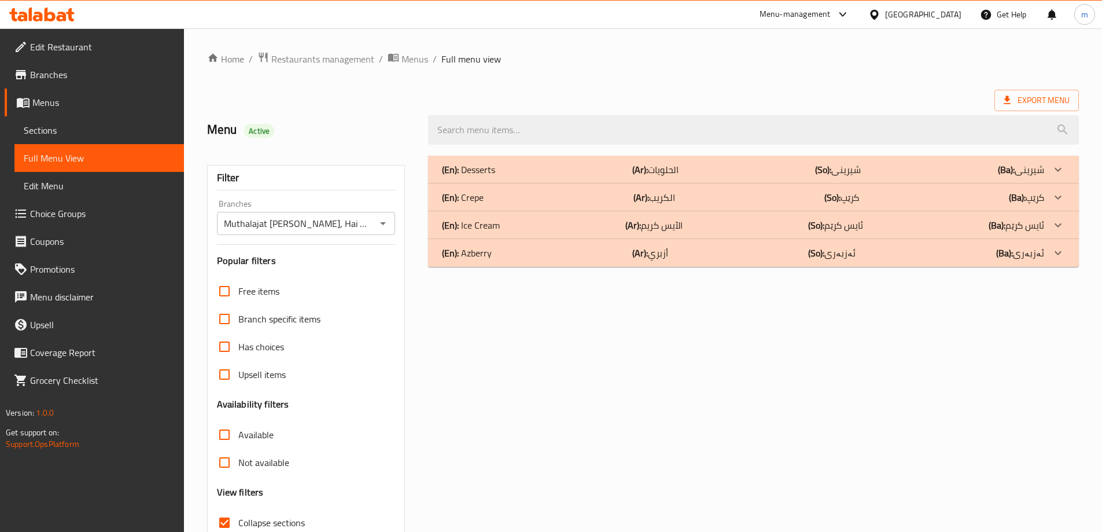
click at [554, 258] on div "(En): Azberry (Ar): أزبري (So): ئەزبەری (Ba): ئەزبەری" at bounding box center [743, 253] width 602 height 14
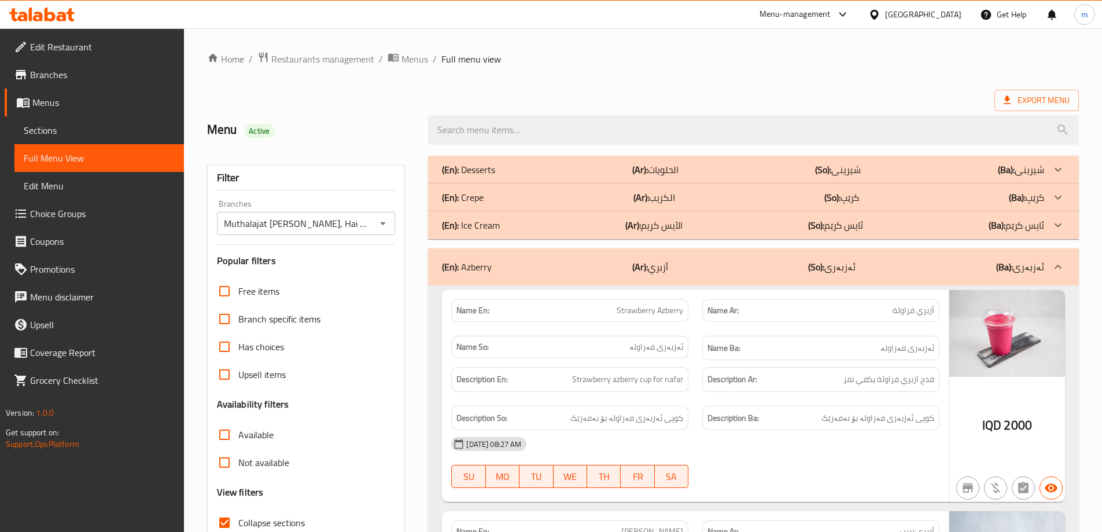
click at [545, 204] on div "(En): Crepe (Ar): الكريب (So): کرێپ (Ba): کرێپ" at bounding box center [743, 197] width 602 height 14
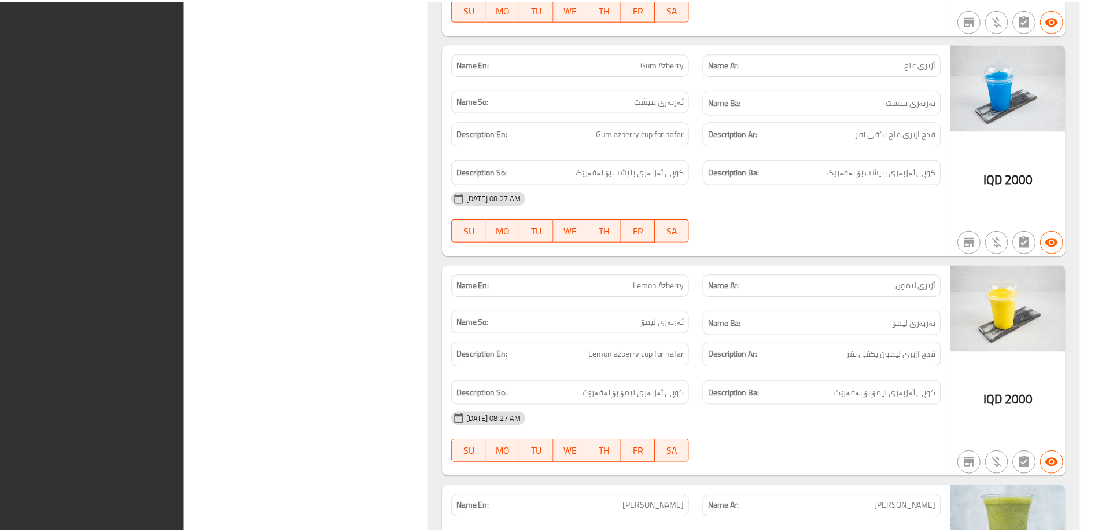
scroll to position [2275, 0]
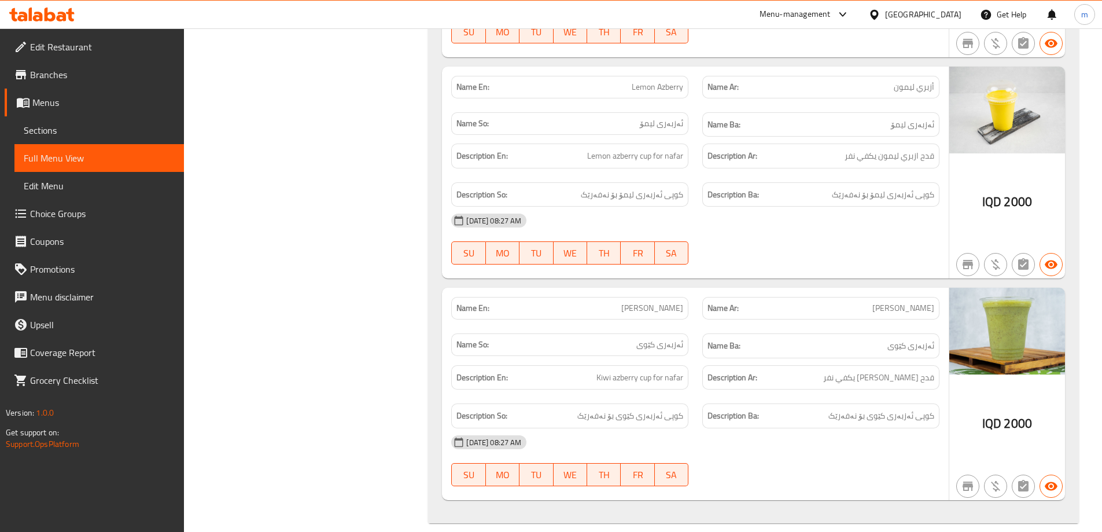
click at [47, 53] on span "Edit Restaurant" at bounding box center [102, 47] width 145 height 14
